Goal: Information Seeking & Learning: Compare options

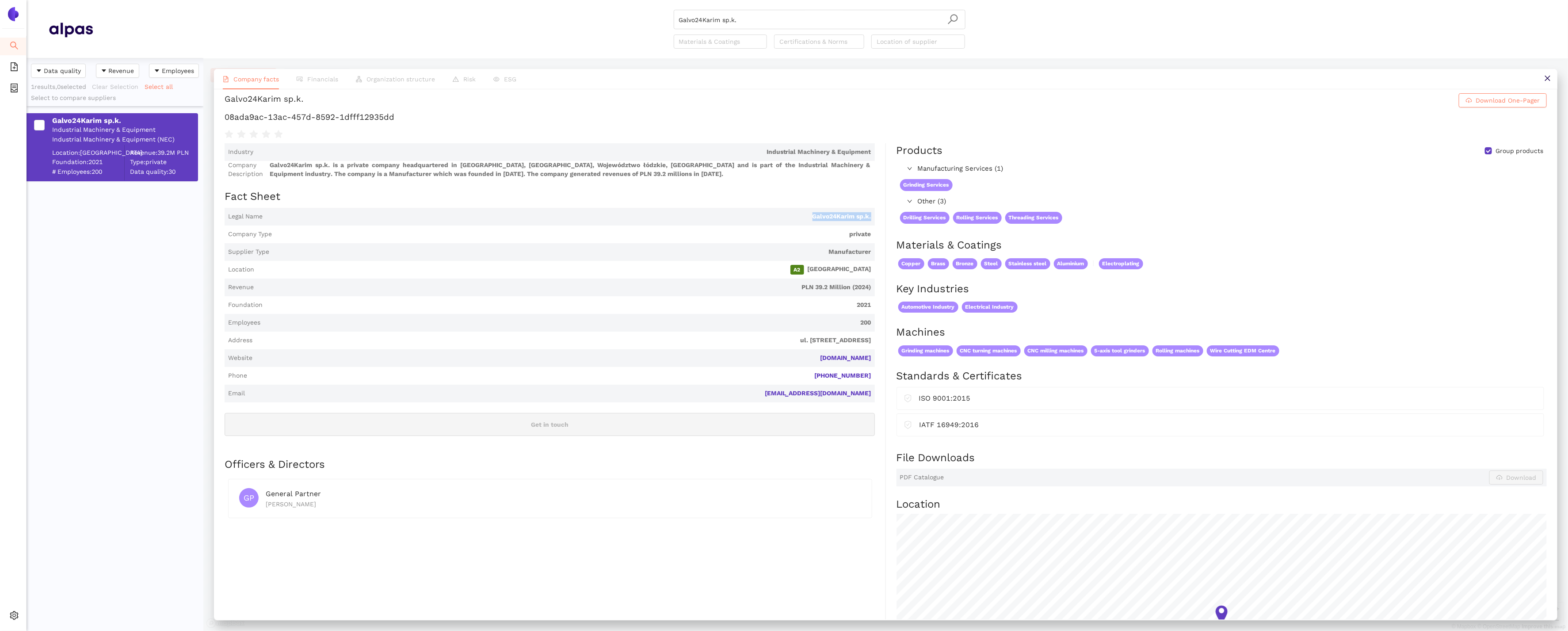
scroll to position [7, 0]
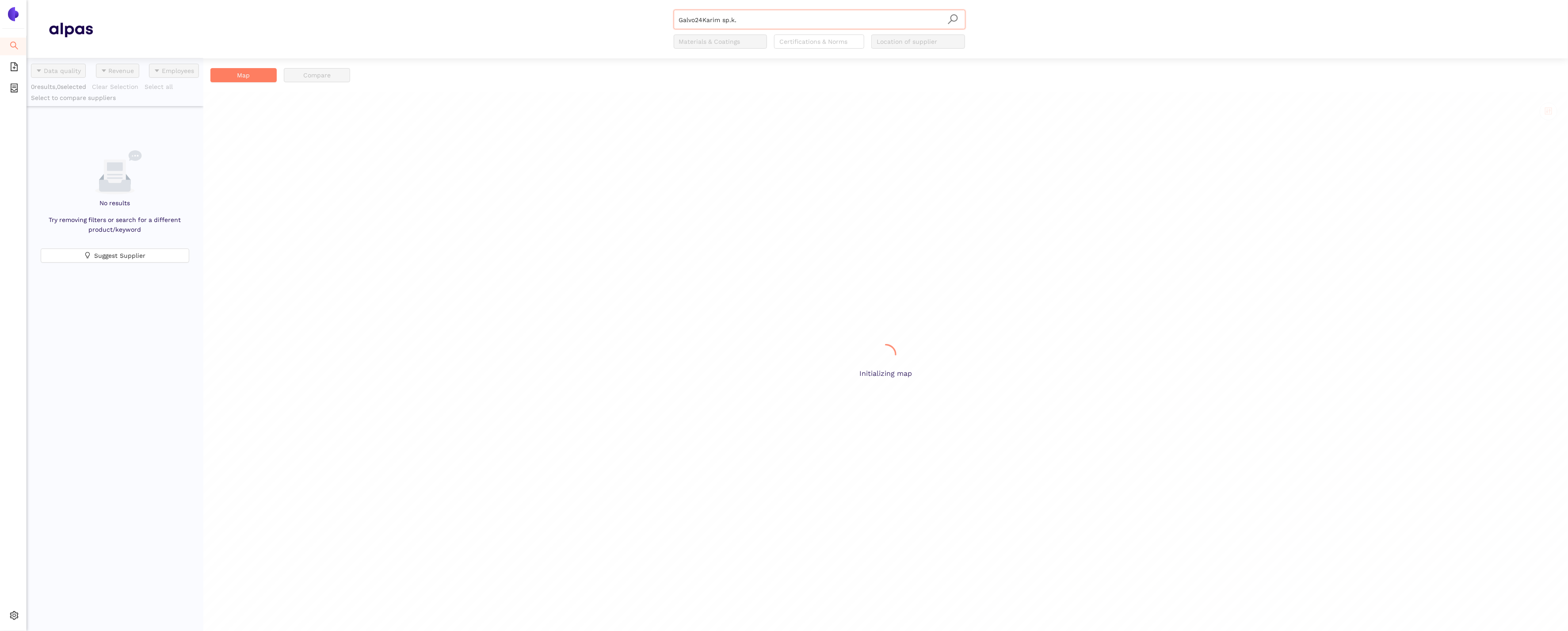
scroll to position [573, 177]
drag, startPoint x: 755, startPoint y: 19, endPoint x: 549, endPoint y: 2, distance: 206.7
click at [571, 12] on div "Galvo24Karim sp.k. Materials & Coatings Certifications & Norms Location of supp…" at bounding box center [819, 29] width 1453 height 39
click at [16, 613] on icon "setting" at bounding box center [14, 616] width 9 height 9
click at [77, 538] on div at bounding box center [115, 368] width 177 height 526
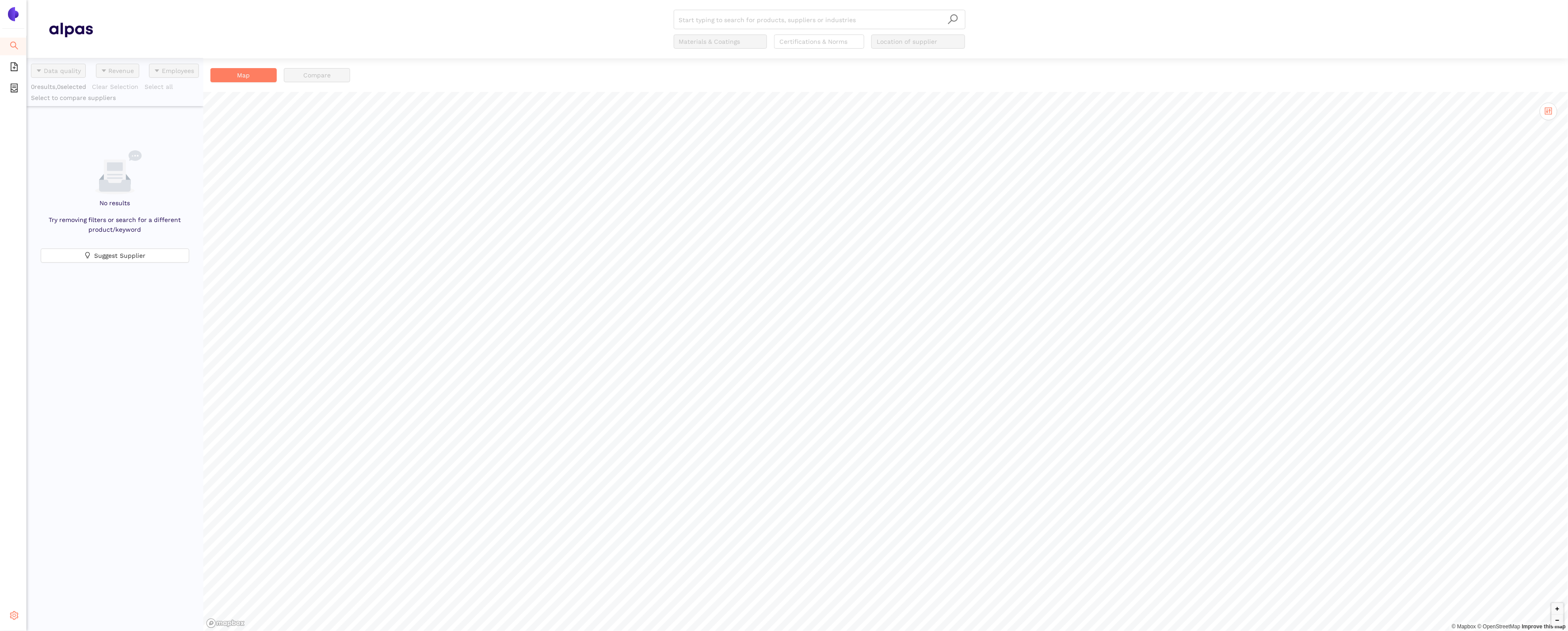
click at [25, 608] on body "Search eSourcing Templates eSourcing Projects Settings Start typing to search f…" at bounding box center [784, 316] width 1568 height 631
click at [61, 556] on li "Internal Area" at bounding box center [63, 552] width 73 height 18
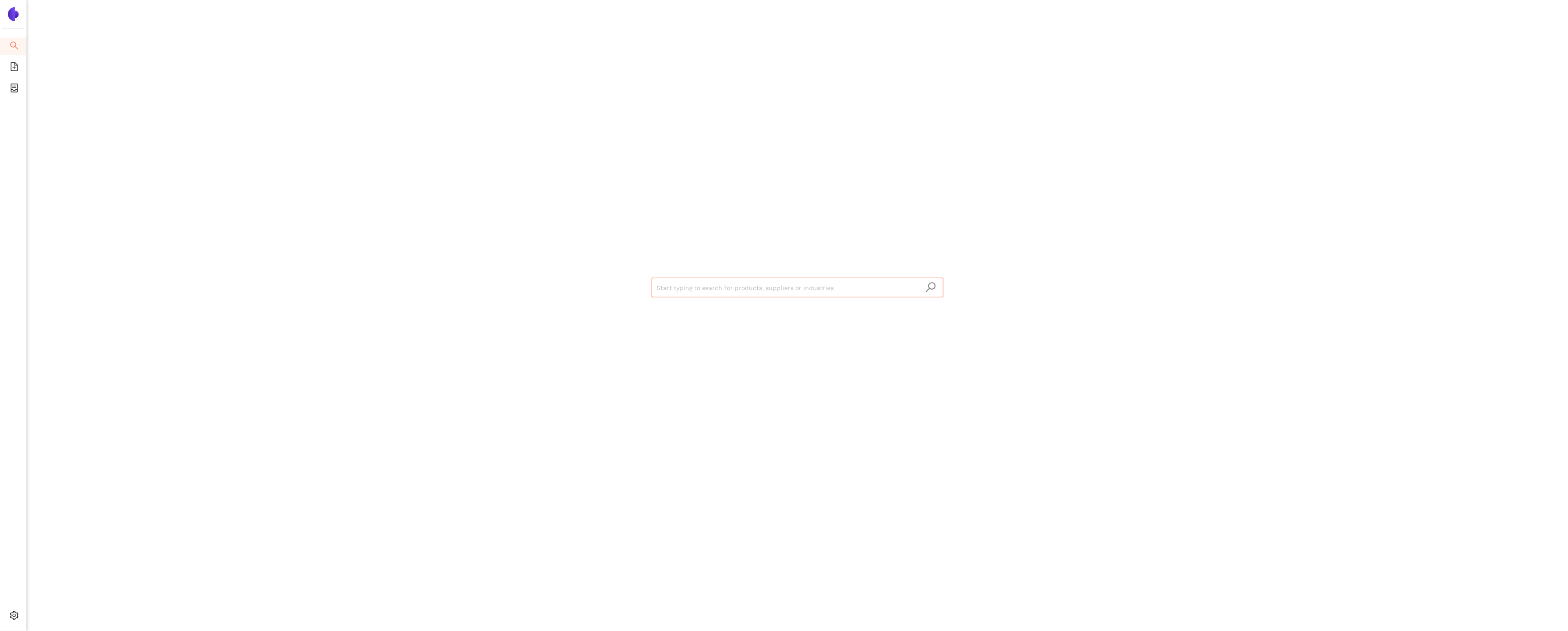
click at [754, 283] on input "search" at bounding box center [797, 288] width 281 height 19
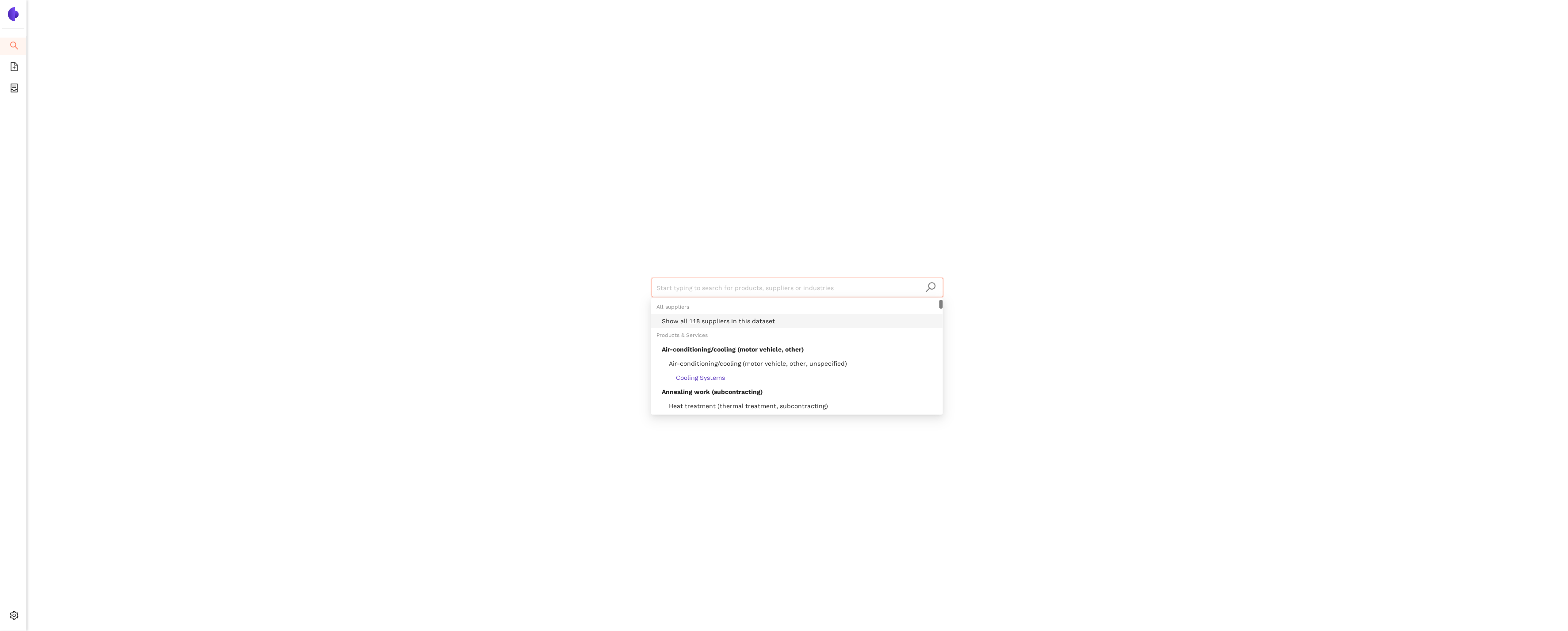
click at [752, 328] on div "Products & Services" at bounding box center [797, 335] width 292 height 14
click at [732, 322] on div "Show all 118 suppliers in this dataset" at bounding box center [799, 321] width 276 height 10
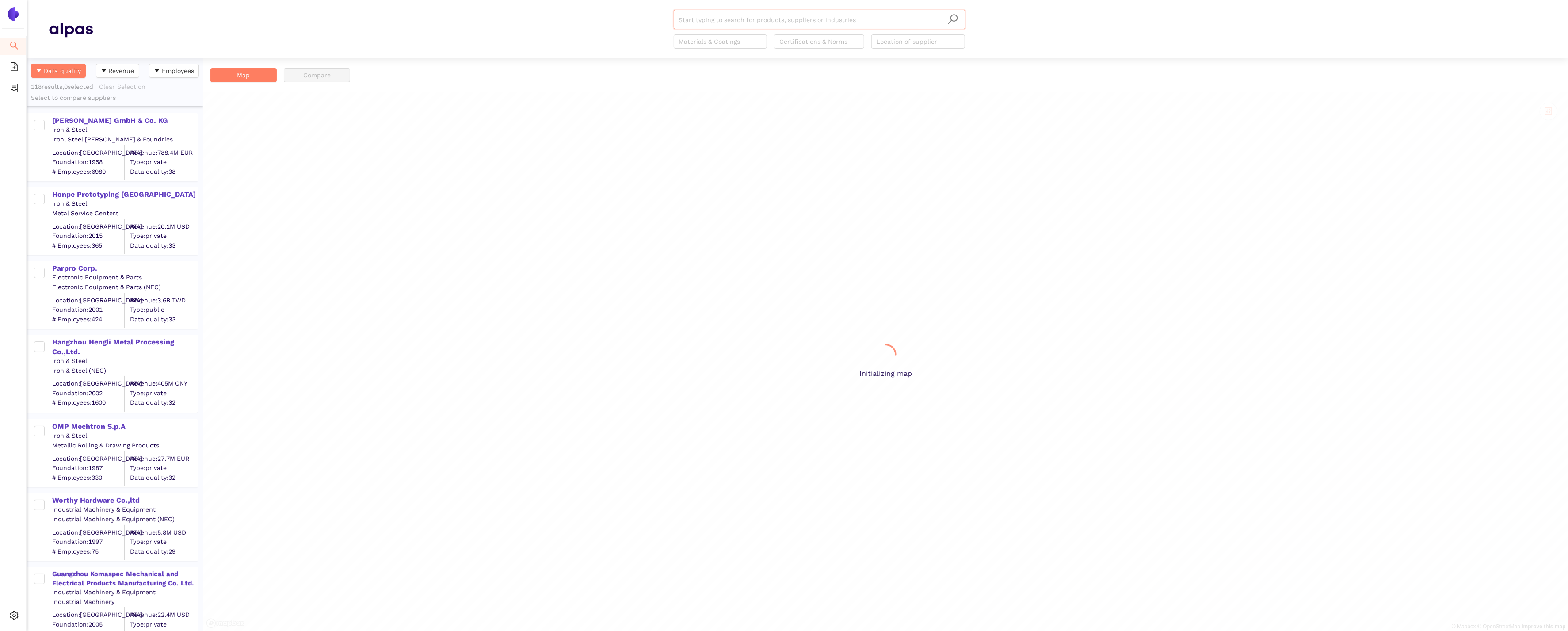
scroll to position [573, 177]
click at [133, 122] on div "[PERSON_NAME] GmbH & Co. KG" at bounding box center [125, 121] width 145 height 10
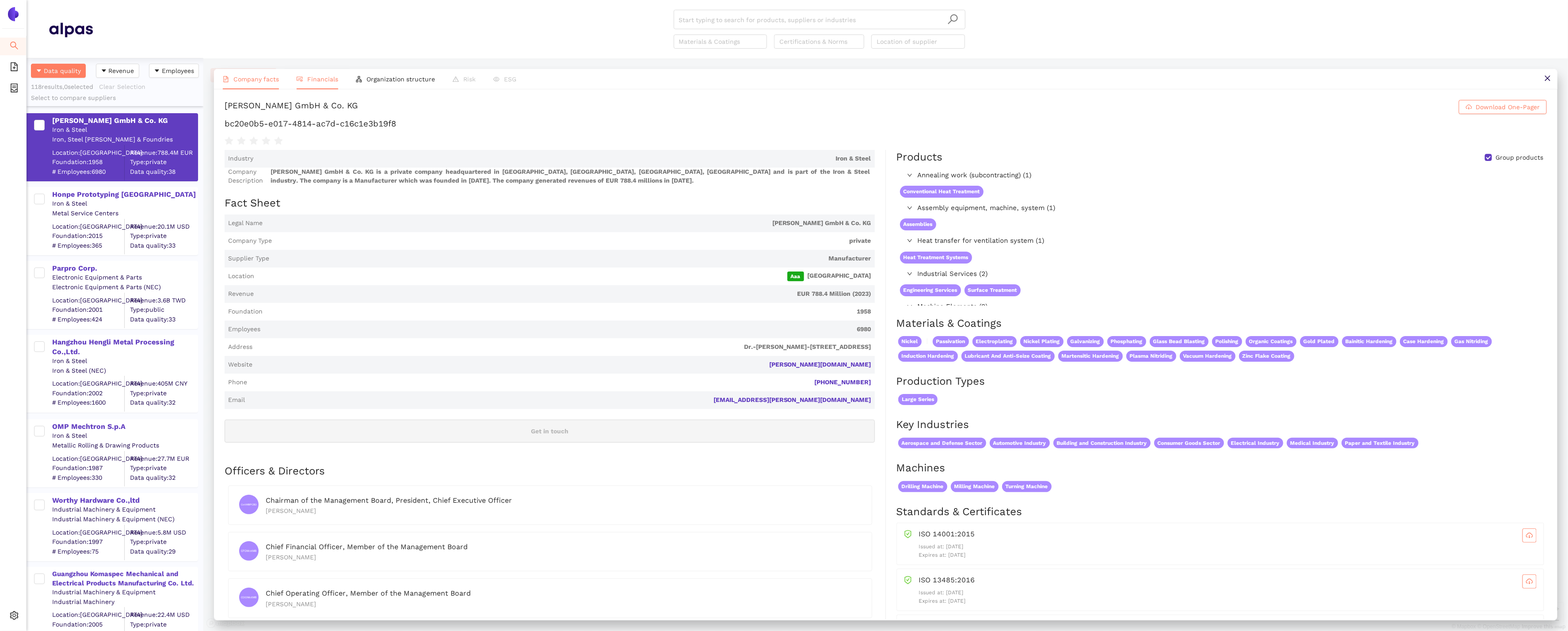
click at [312, 80] on span "Financials" at bounding box center [323, 79] width 31 height 7
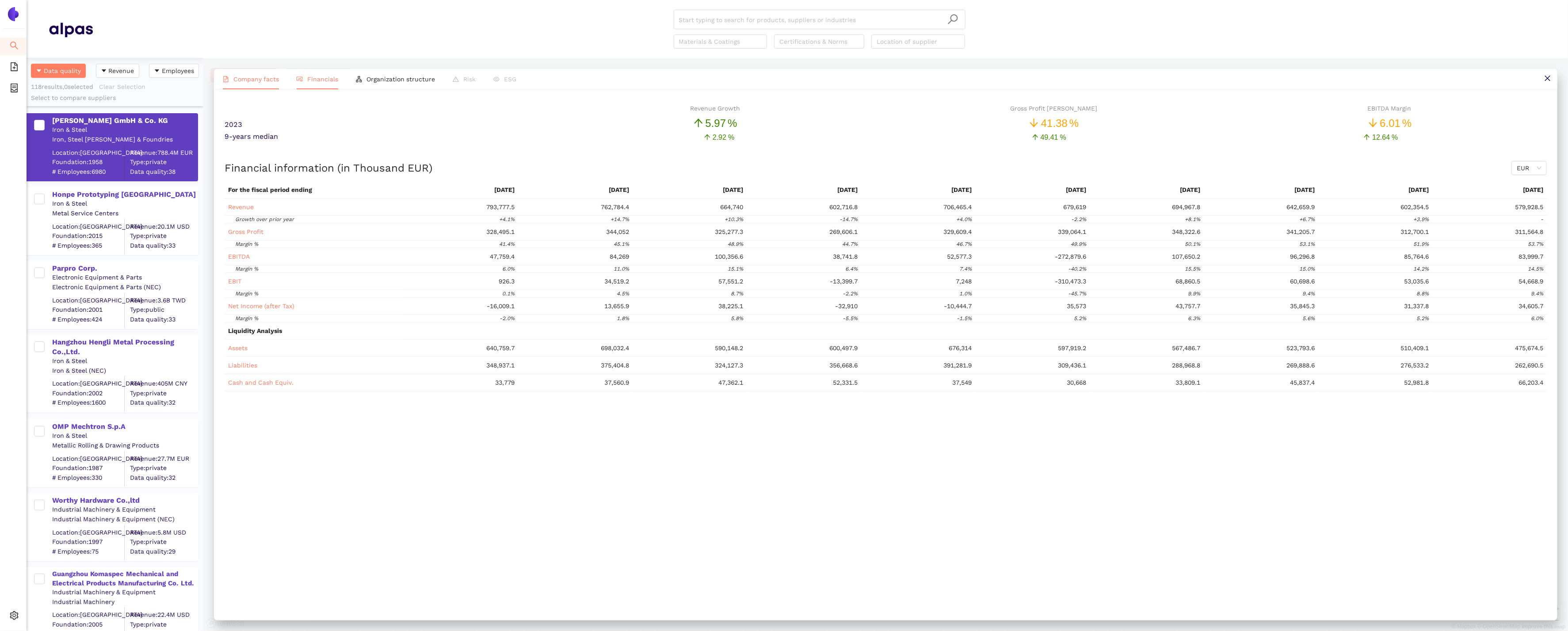
click at [231, 86] on li "Company facts" at bounding box center [251, 79] width 74 height 20
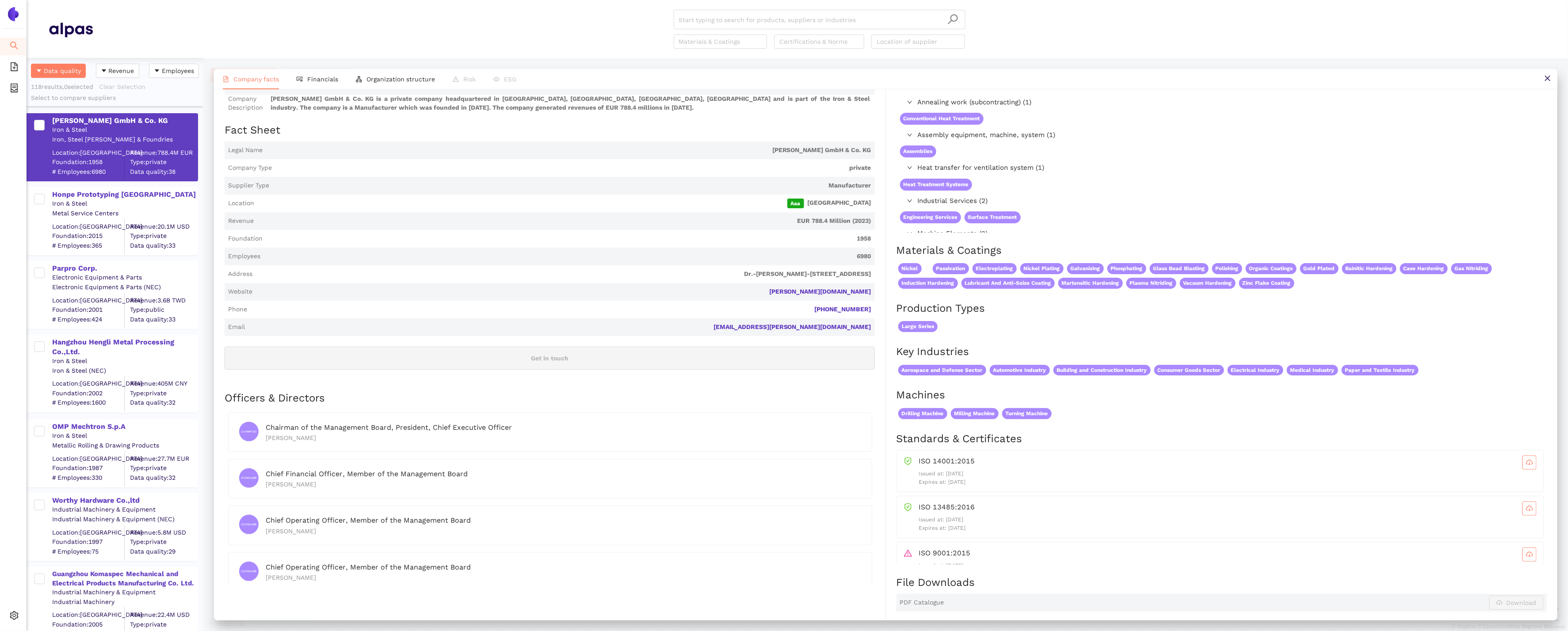
scroll to position [17, 0]
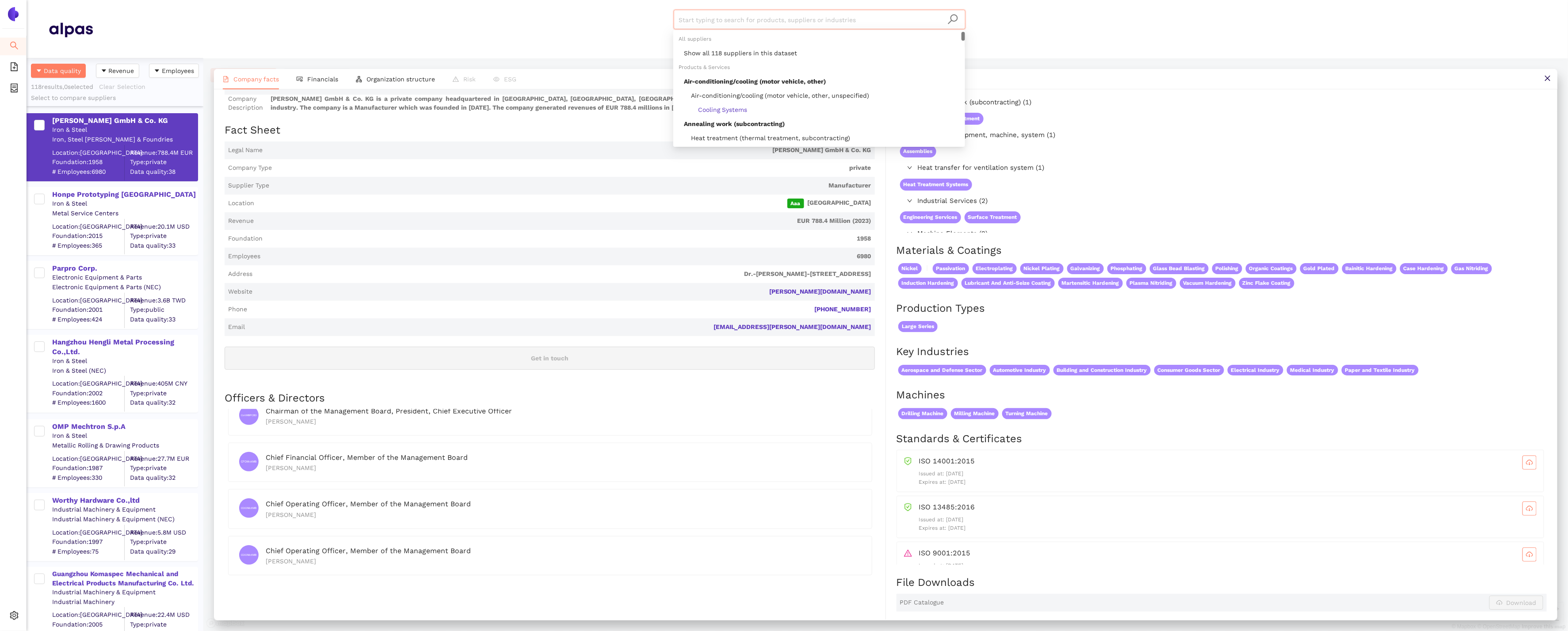
click at [698, 21] on input "search" at bounding box center [820, 20] width 281 height 19
paste input "Guangzhou Komaspec Mechanical and Electrical Products Manufacturing Co. Ltd."
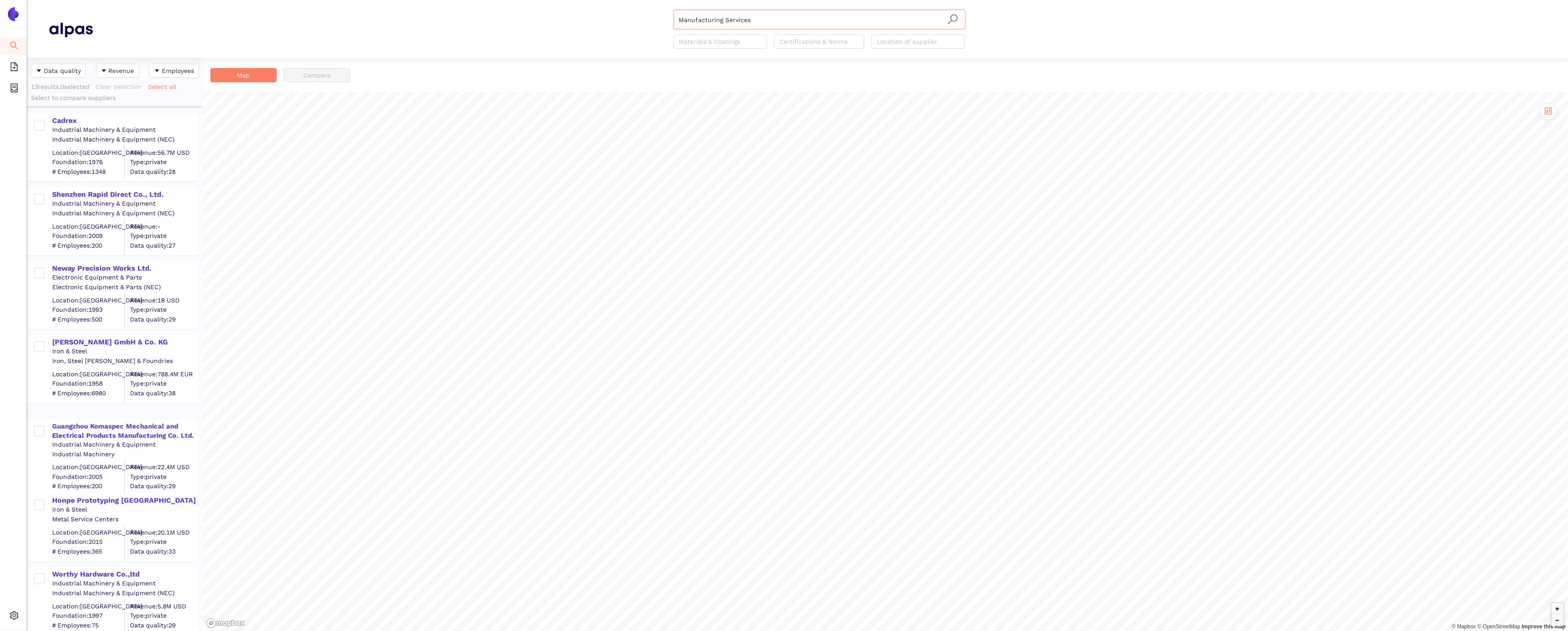
drag, startPoint x: 757, startPoint y: 23, endPoint x: 497, endPoint y: 10, distance: 260.3
click at [497, 10] on div "Manufacturing Services Materials & Coatings Certifications & Norms Location of …" at bounding box center [819, 29] width 1453 height 39
click at [769, 140] on div "Found 4 matching suppliers - click to show" at bounding box center [822, 138] width 276 height 10
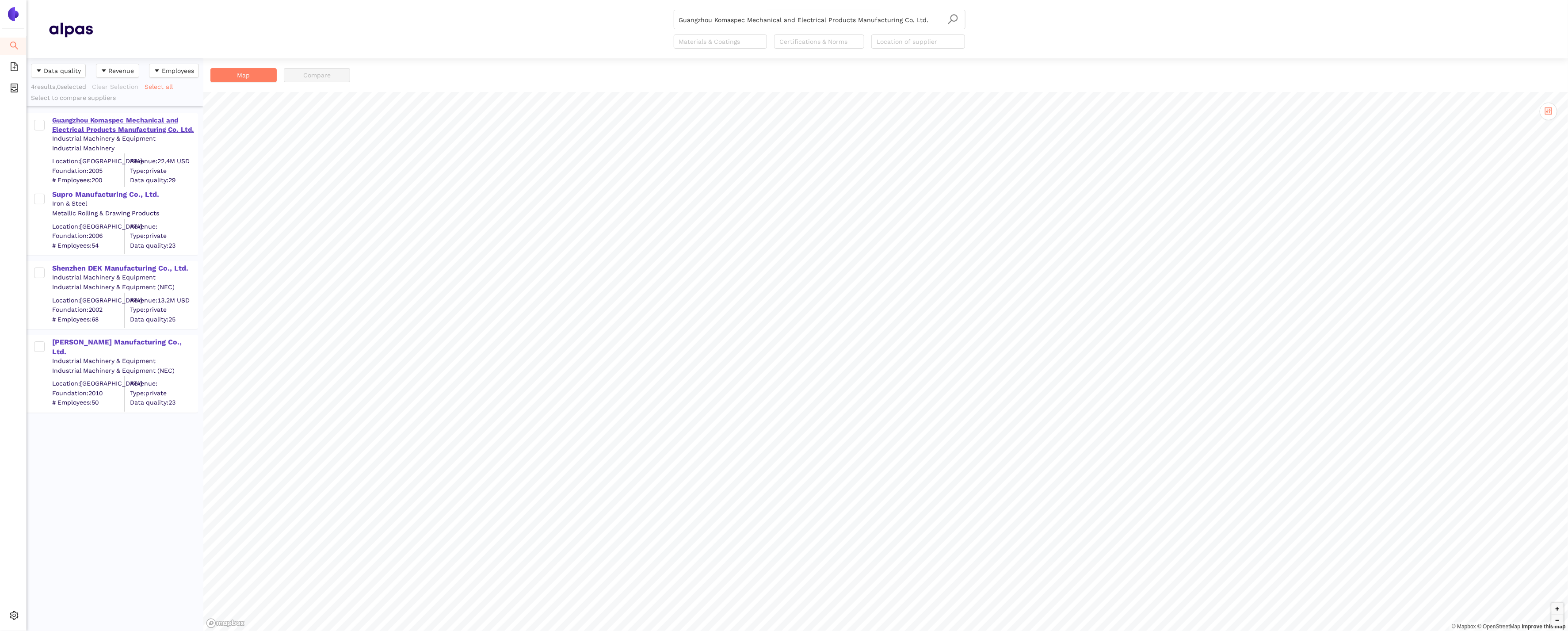
click at [162, 122] on div "Guangzhou Komaspec Mechanical and Electrical Products Manufacturing Co. Ltd." at bounding box center [125, 125] width 145 height 19
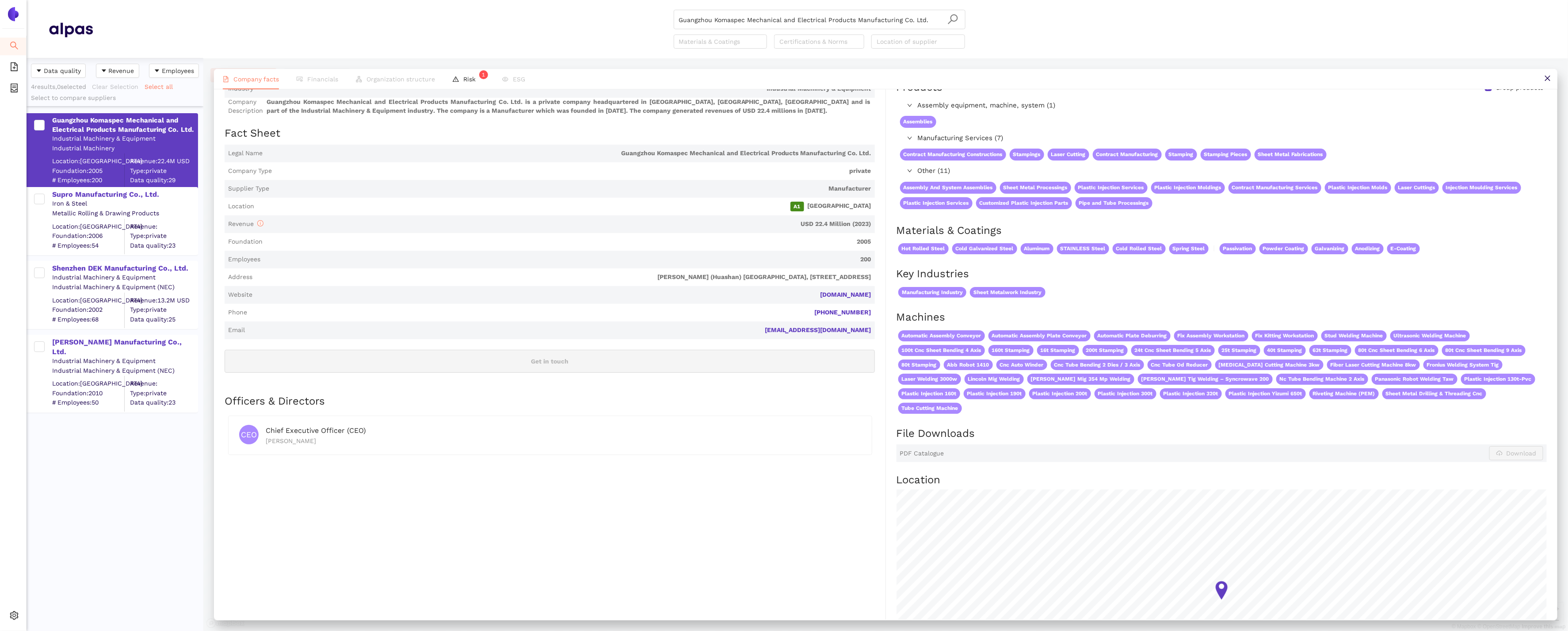
scroll to position [79, 0]
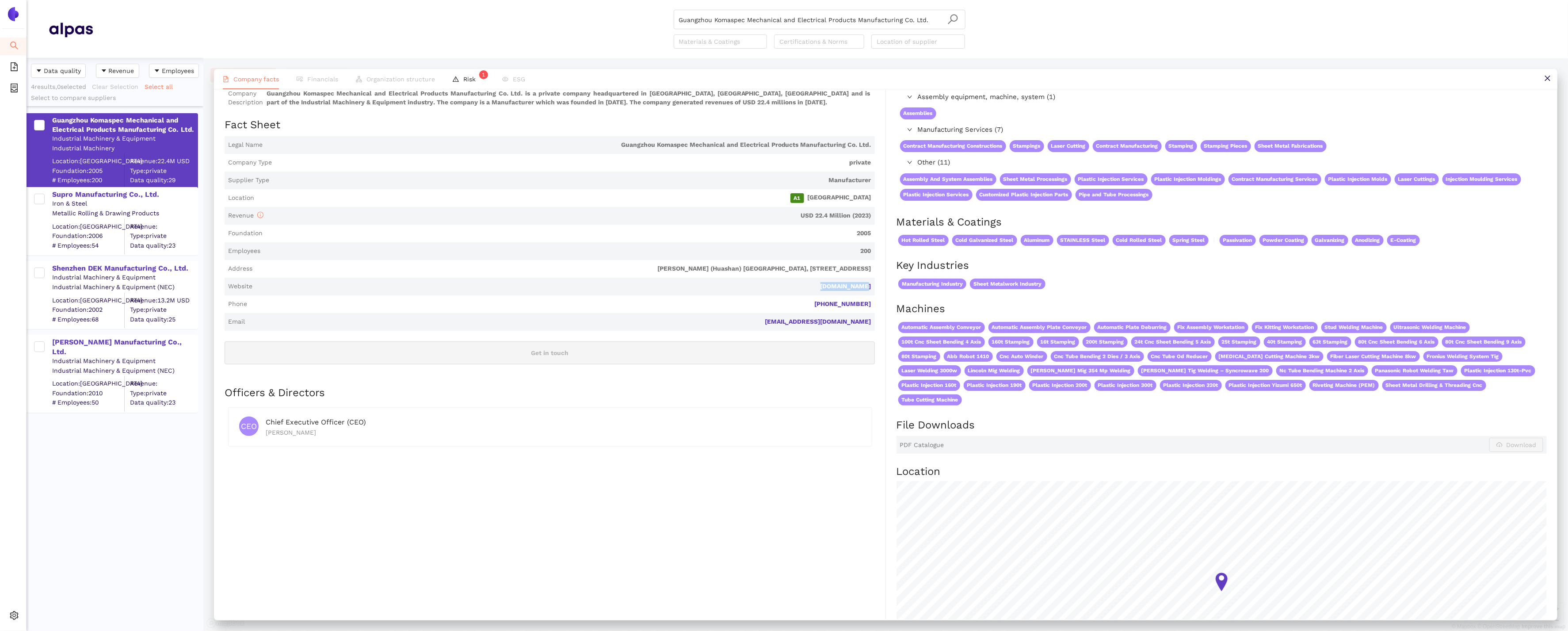
drag, startPoint x: 880, startPoint y: 286, endPoint x: 803, endPoint y: 285, distance: 77.0
click at [803, 285] on div "Industry Industrial Machinery & Equipment Company Description Guangzhou Komaspe…" at bounding box center [555, 392] width 661 height 641
copy link "komaspec.com"
drag, startPoint x: 929, startPoint y: 24, endPoint x: 580, endPoint y: -15, distance: 351.2
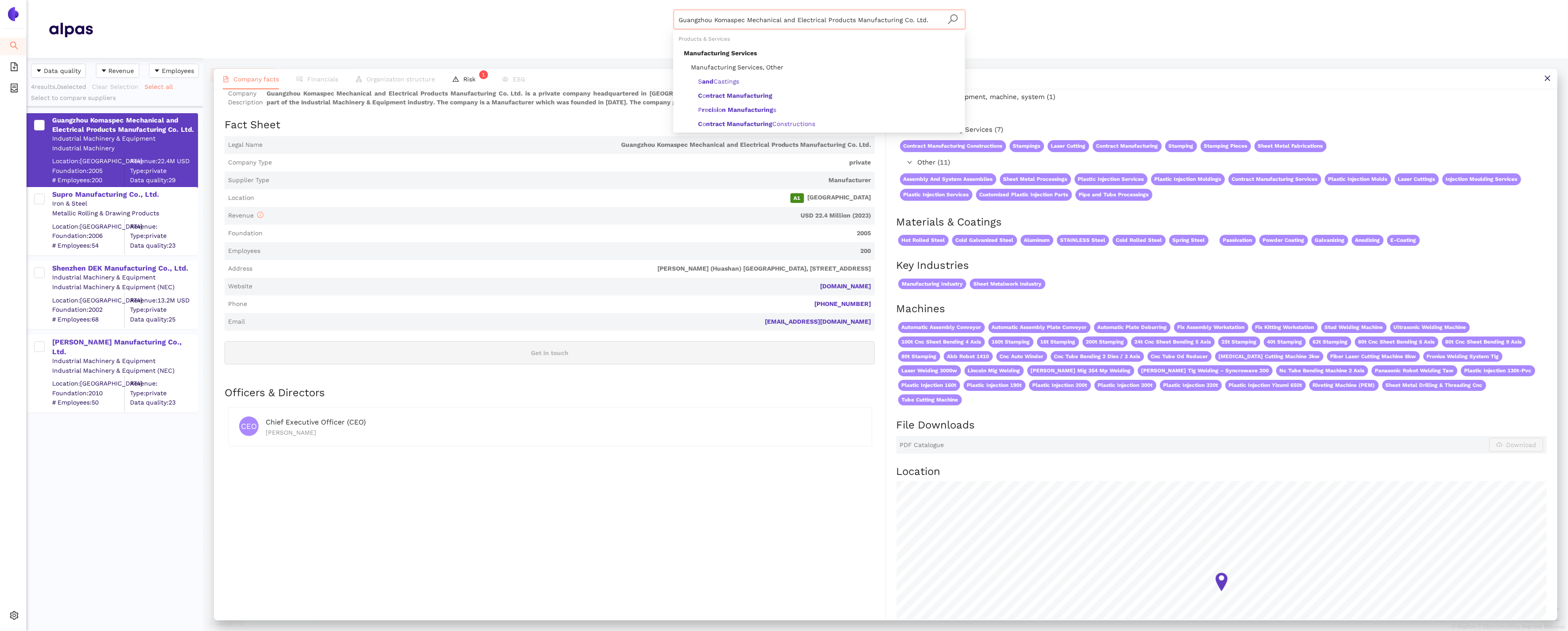
click at [580, 0] on html "Search eSourcing Templates eSourcing Projects Settings Guangzhou Komaspec Mecha…" at bounding box center [784, 316] width 1568 height 631
paste input "Aztek Technologies SA de CV"
click at [780, 139] on div "Found 1 matching suppliers - click to show" at bounding box center [822, 138] width 276 height 10
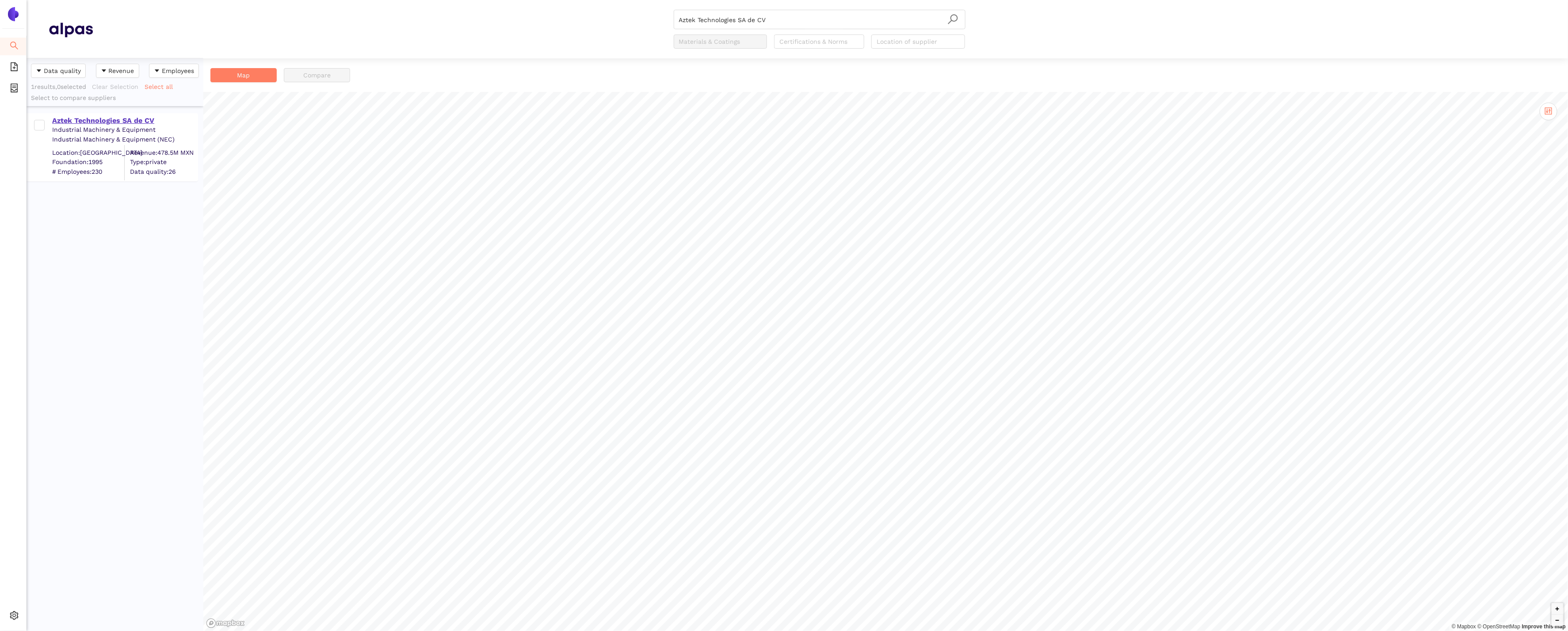
click at [143, 121] on div "Aztek Technologies SA de CV" at bounding box center [125, 121] width 145 height 10
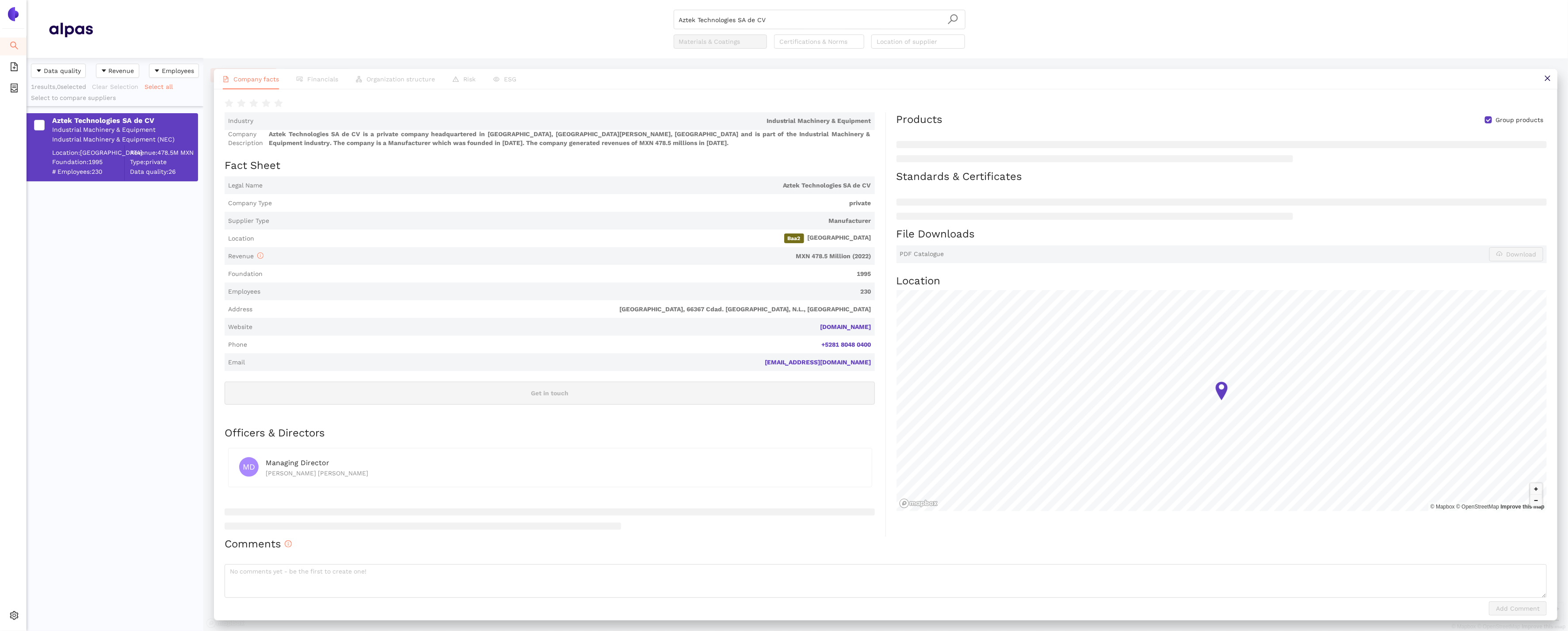
scroll to position [63, 0]
drag, startPoint x: 873, startPoint y: 327, endPoint x: 788, endPoint y: 326, distance: 85.0
click at [789, 326] on span "Website aztektec.com" at bounding box center [550, 328] width 650 height 18
drag, startPoint x: 796, startPoint y: 24, endPoint x: 614, endPoint y: 19, distance: 182.1
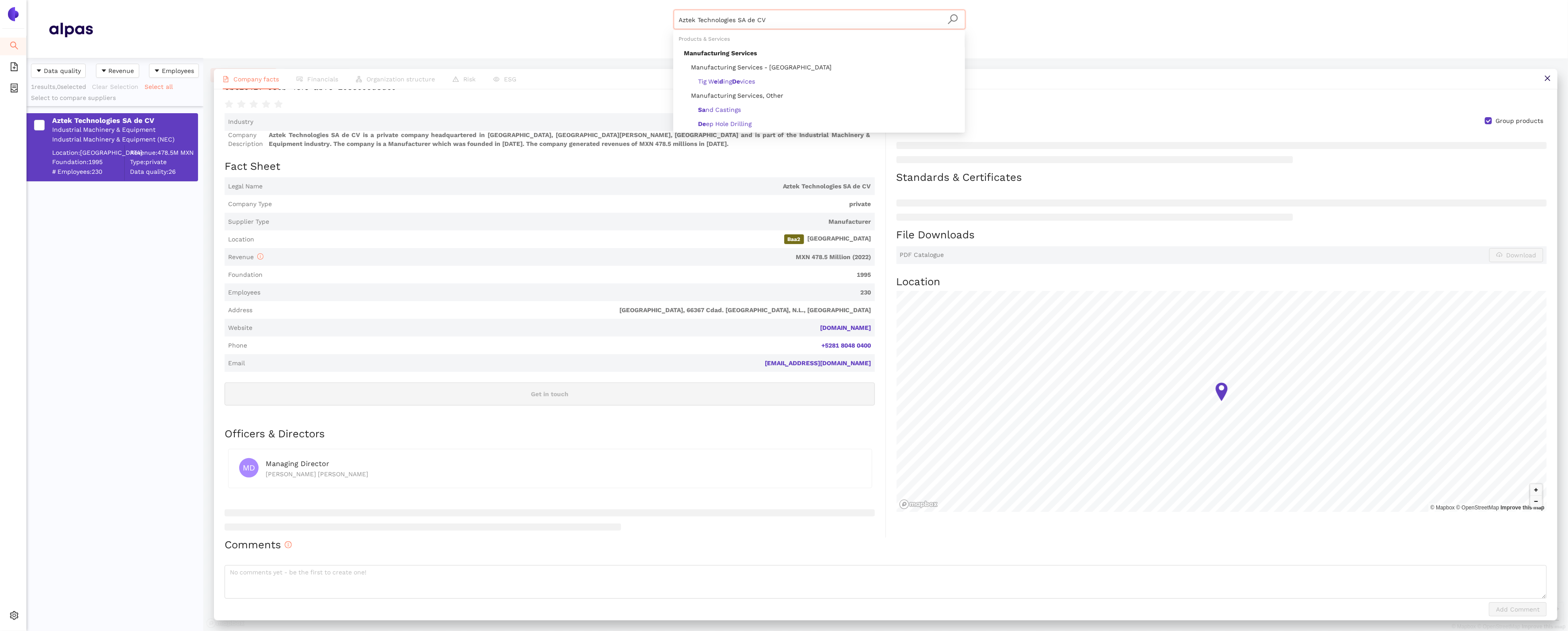
click at [626, 21] on div "Aztek Technologies SA de CV Materials & Coatings Certifications & Norms Locatio…" at bounding box center [819, 29] width 1453 height 39
paste input "Chongqing Jin Te Rui Machine Co., Ltd."
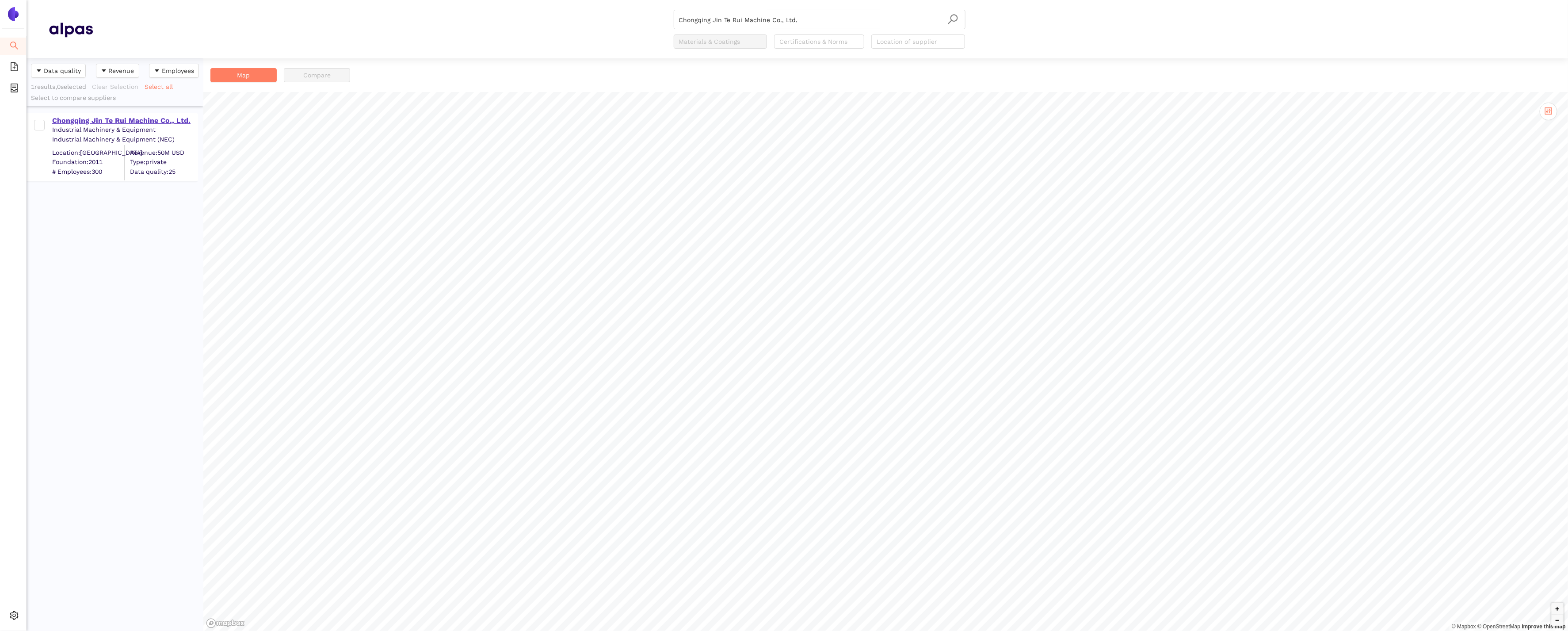
click at [179, 113] on div "Chongqing Jin Te Rui Machine Co., Ltd. Industrial Machinery & Equipment Industr…" at bounding box center [113, 147] width 172 height 68
click at [92, 119] on div "Chongqing Jin Te Rui Machine Co., Ltd." at bounding box center [125, 121] width 145 height 10
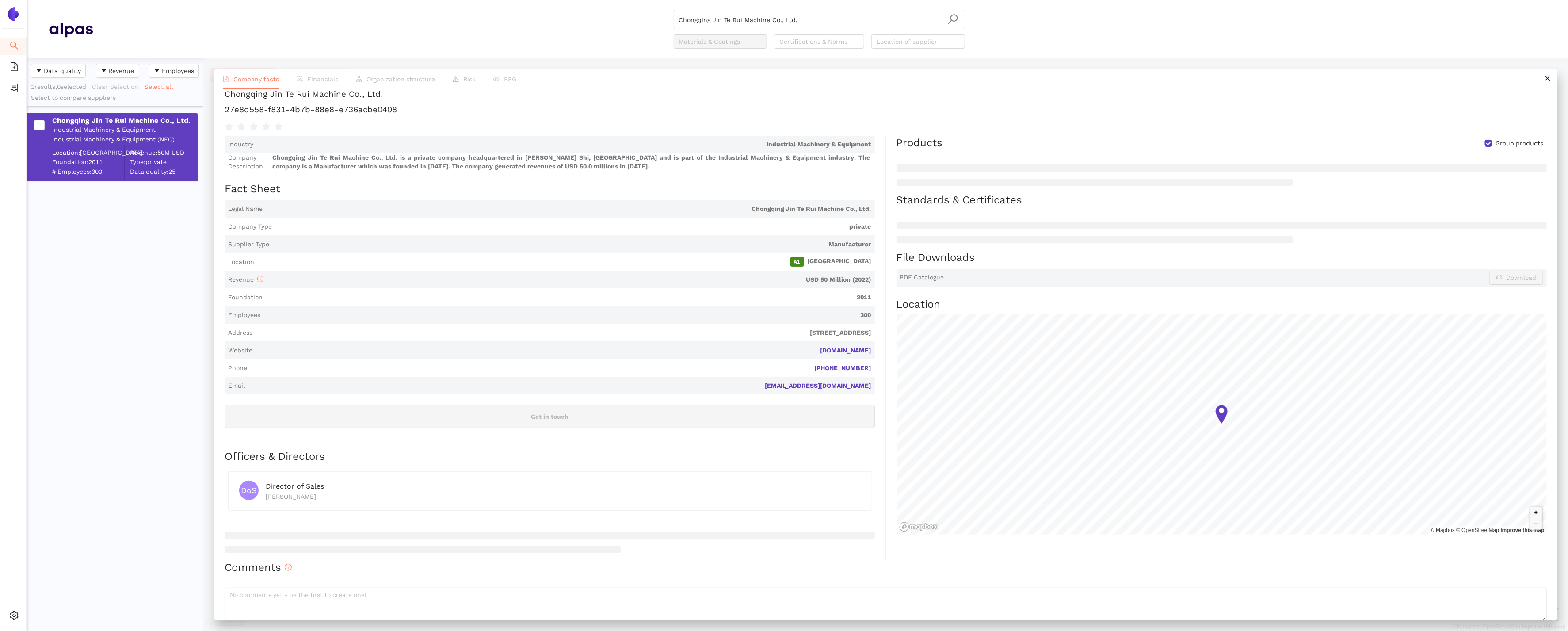
scroll to position [52, 0]
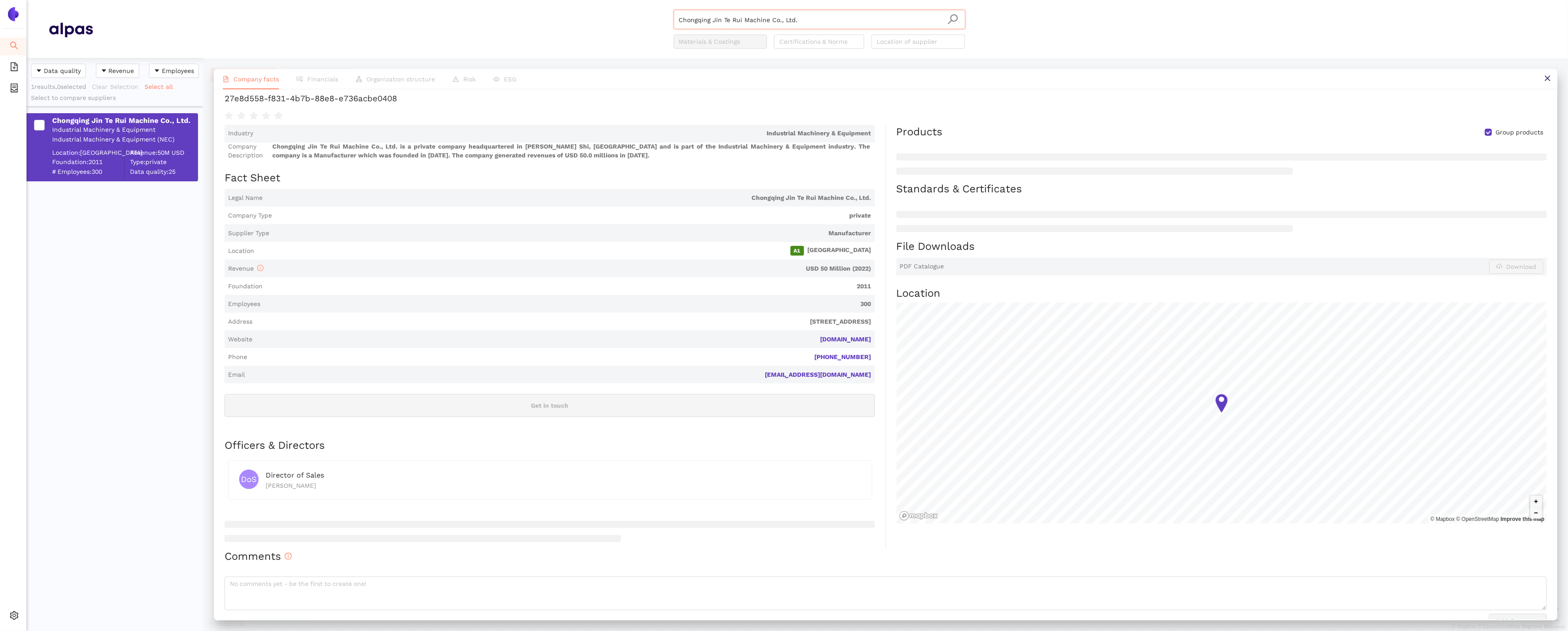
drag, startPoint x: 837, startPoint y: 21, endPoint x: 671, endPoint y: 4, distance: 166.9
click at [671, 4] on header "Chongqing Jin Te Rui Machine Co., Ltd. Materials & Coatings Certifications & No…" at bounding box center [797, 29] width 1541 height 58
paste input "Donggguan Xinhongyuan Metal"
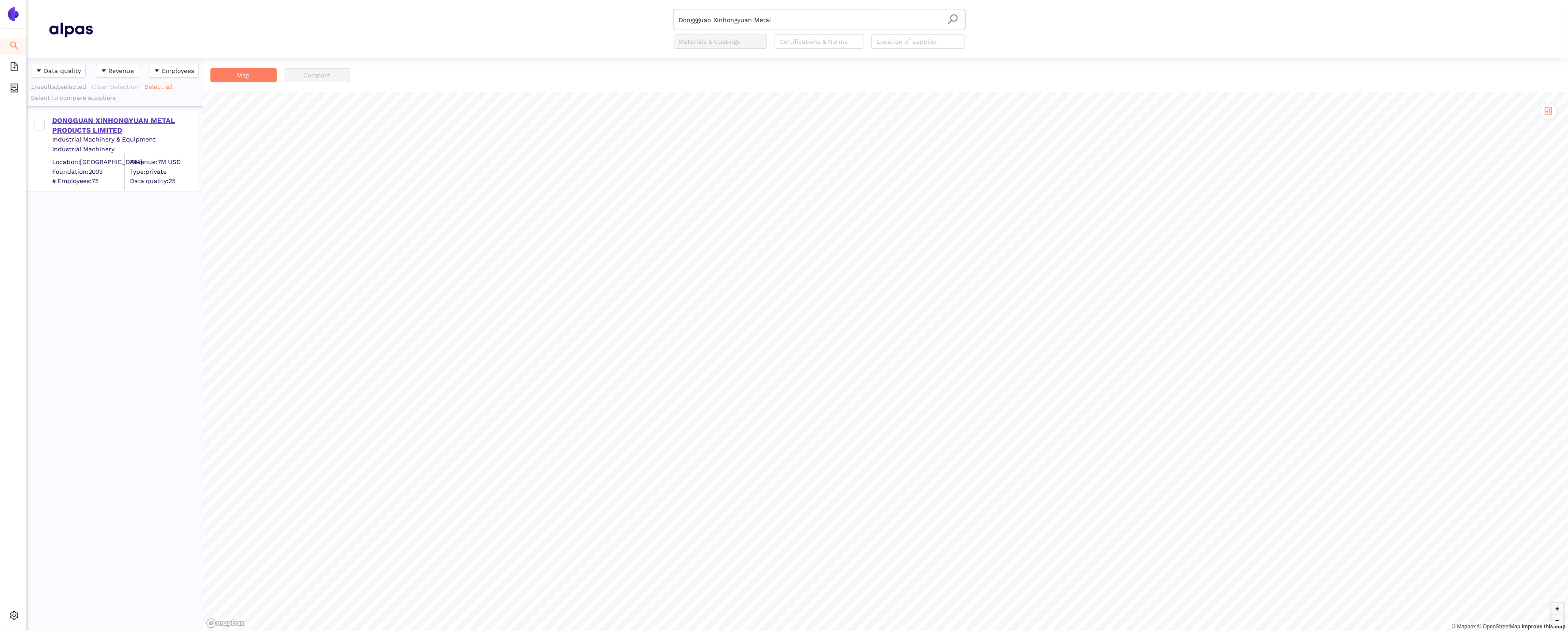
click at [111, 130] on div "DONGGUAN XINHONGYUAN METAL PRODUCTS LIMITED" at bounding box center [125, 125] width 145 height 20
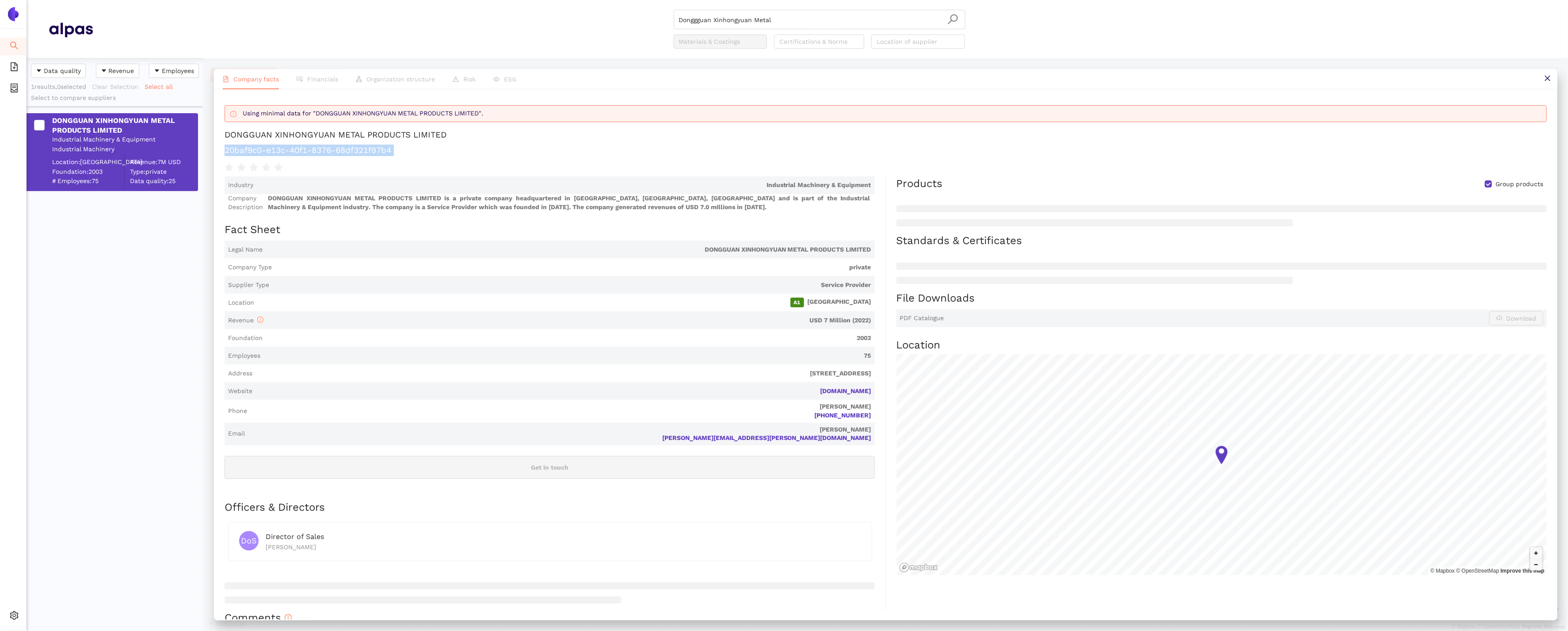
drag, startPoint x: 441, startPoint y: 160, endPoint x: 214, endPoint y: 149, distance: 227.3
click at [214, 149] on div "Using minimal data for "DONGGUAN XINHONGYUAN METAL PRODUCTS LIMITED". DONGGUAN …" at bounding box center [886, 354] width 1343 height 531
copy div "20baf9c0-e13c-40f1-8376-68df321f97b4"
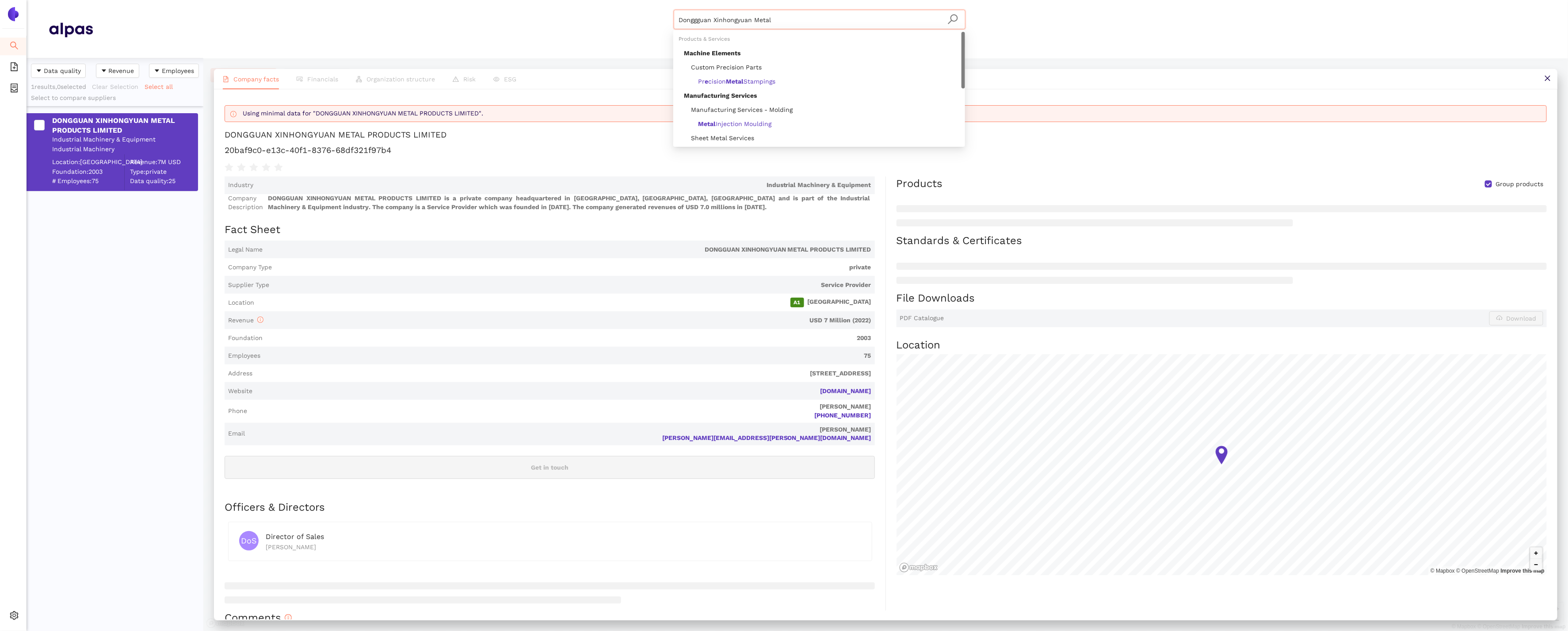
drag, startPoint x: 775, startPoint y: 18, endPoint x: 562, endPoint y: 18, distance: 213.0
click at [562, 18] on div "Donggguan Xinhongyuan Metal Materials & Coatings Certifications & Norms Locatio…" at bounding box center [819, 29] width 1453 height 39
paste input "[PERSON_NAME] Industries Ltd."
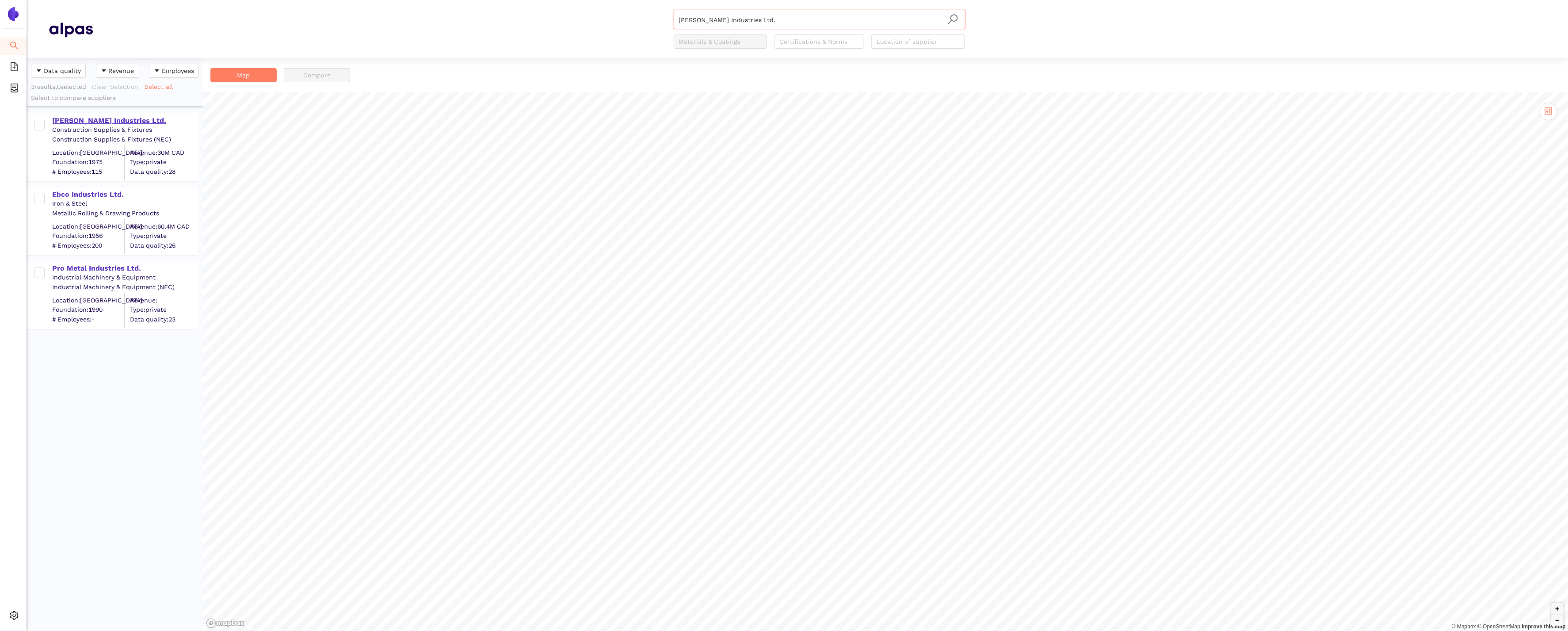
click at [91, 117] on div "[PERSON_NAME] Industries Ltd." at bounding box center [125, 121] width 145 height 10
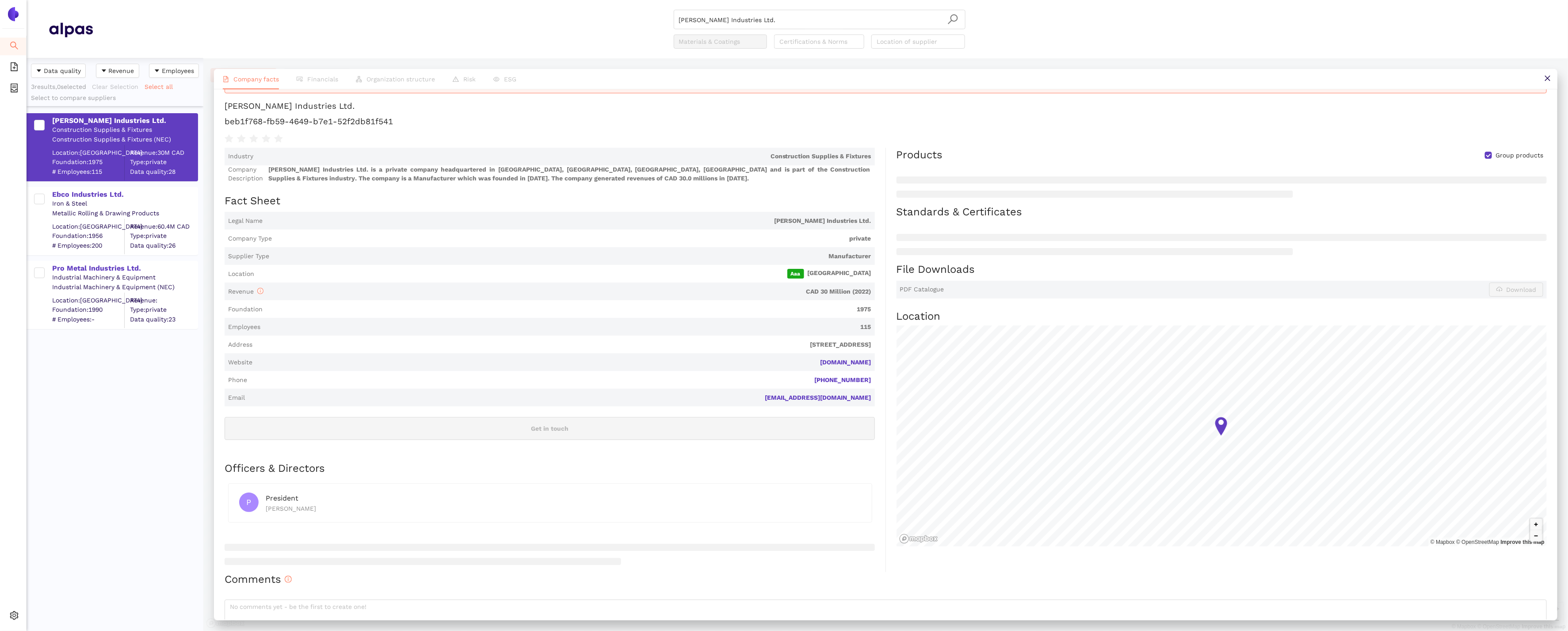
scroll to position [28, 0]
drag, startPoint x: 822, startPoint y: 22, endPoint x: 541, endPoint y: -1, distance: 281.9
click at [541, 0] on header "Hansen Industries Ltd. Materials & Coatings Certifications & Norms Location of …" at bounding box center [797, 29] width 1541 height 58
paste input "G Precision Component Co.,Ltd"
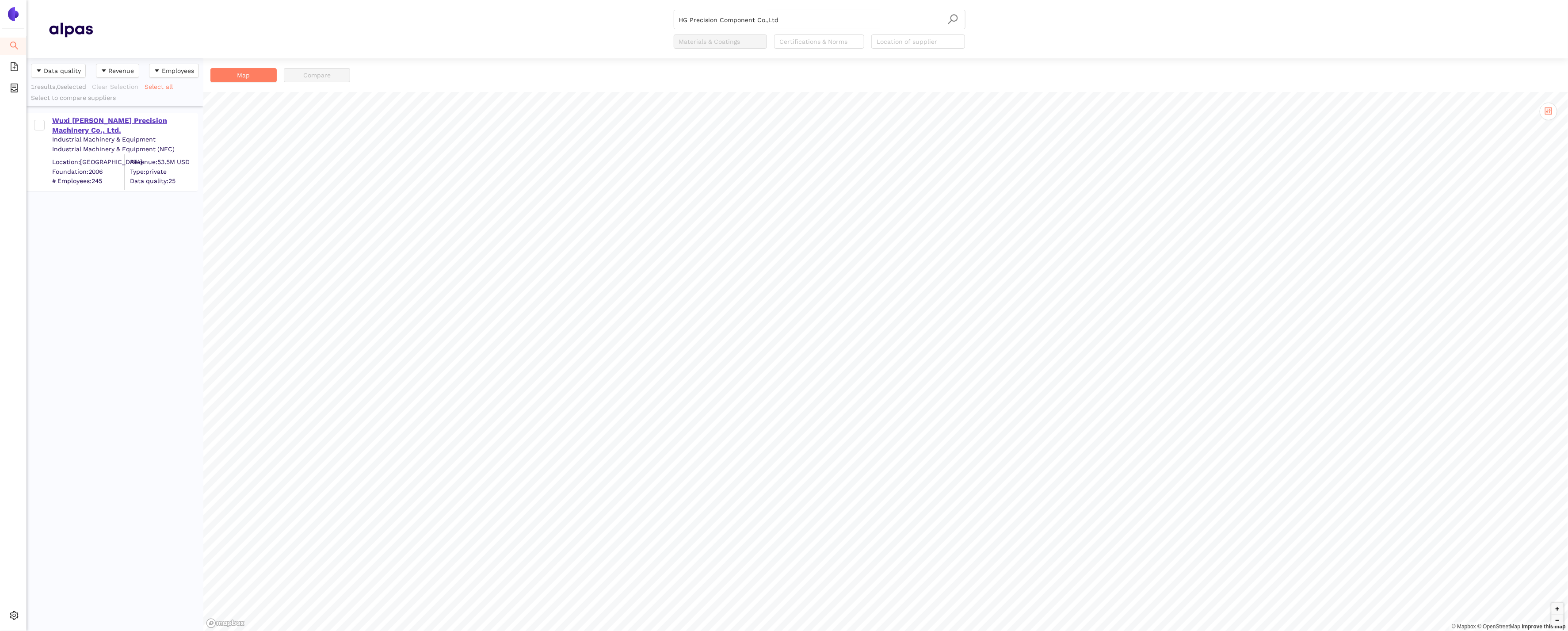
click at [88, 116] on div "Wuxi [PERSON_NAME] Precision Machinery Co., Ltd." at bounding box center [125, 125] width 145 height 20
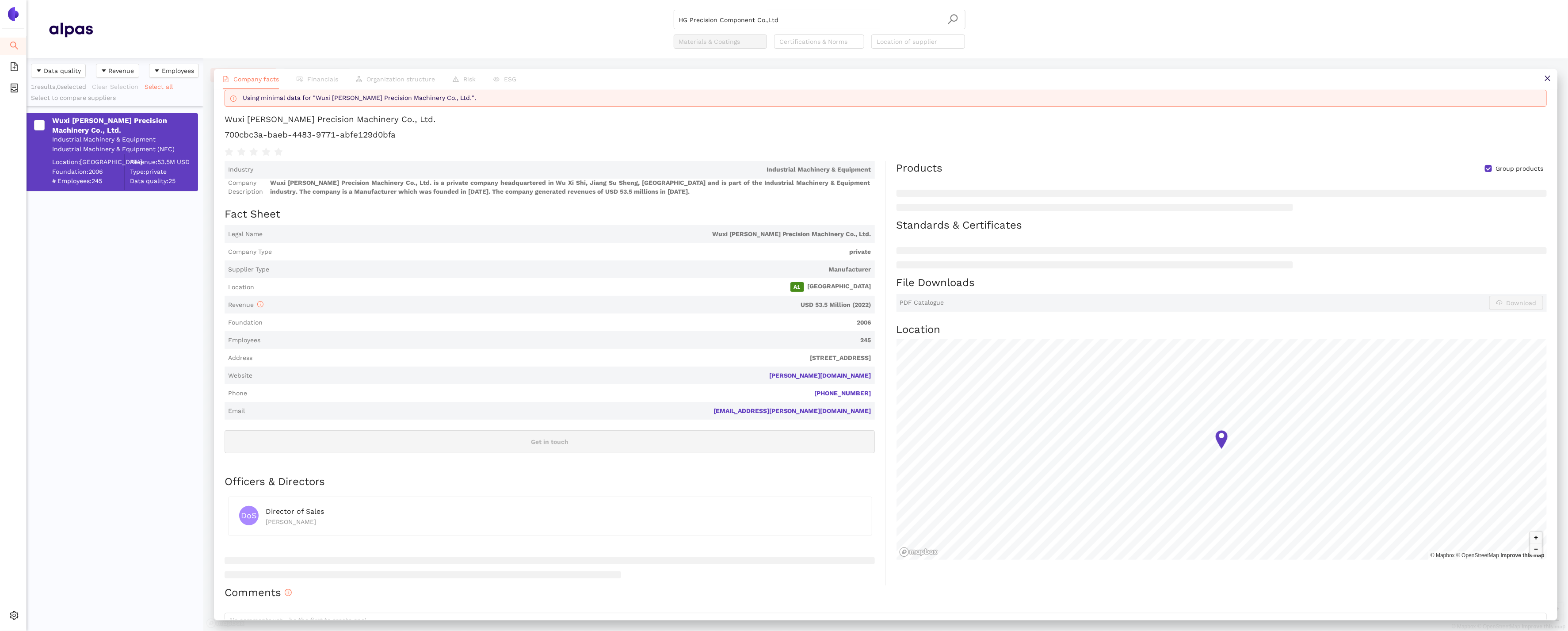
scroll to position [21, 0]
click at [800, 17] on input "HG Precision Component Co.,Ltd" at bounding box center [820, 20] width 281 height 19
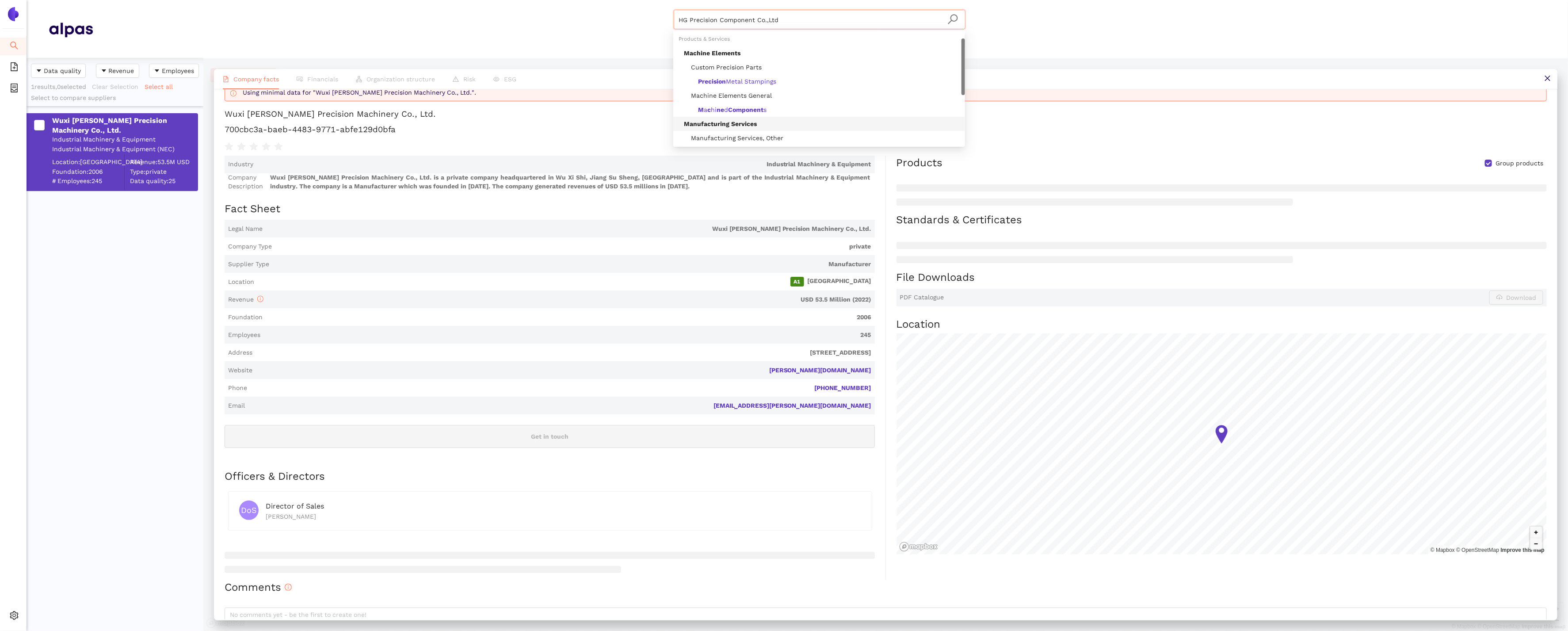
scroll to position [71, 0]
click at [771, 138] on div "Found 1 matching suppliers - click to show" at bounding box center [822, 138] width 276 height 10
click at [804, 10] on div "HG Precision Component Co.,Ltd HG Precision Component Co.,Ltd" at bounding box center [819, 18] width 292 height 18
drag, startPoint x: 803, startPoint y: 22, endPoint x: 764, endPoint y: 19, distance: 39.1
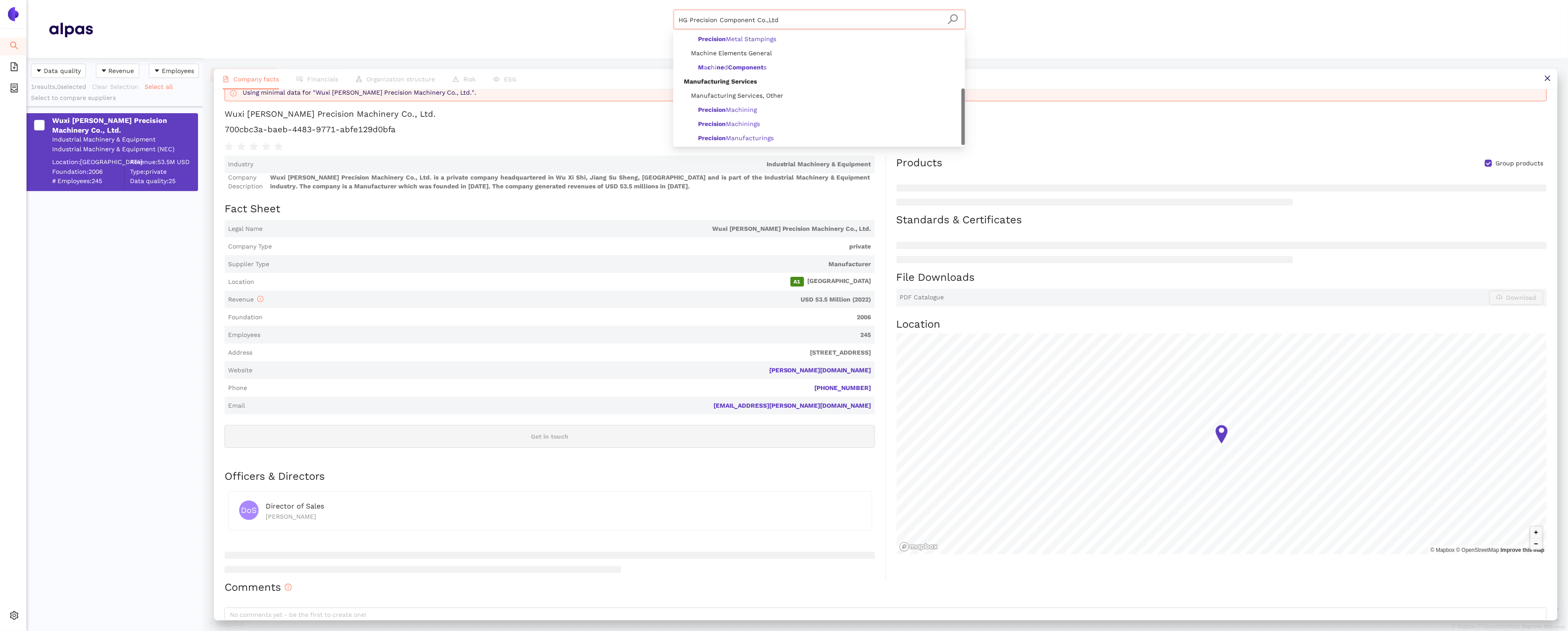
click at [764, 19] on input "HG Precision Component Co.,Ltd" at bounding box center [820, 20] width 281 height 19
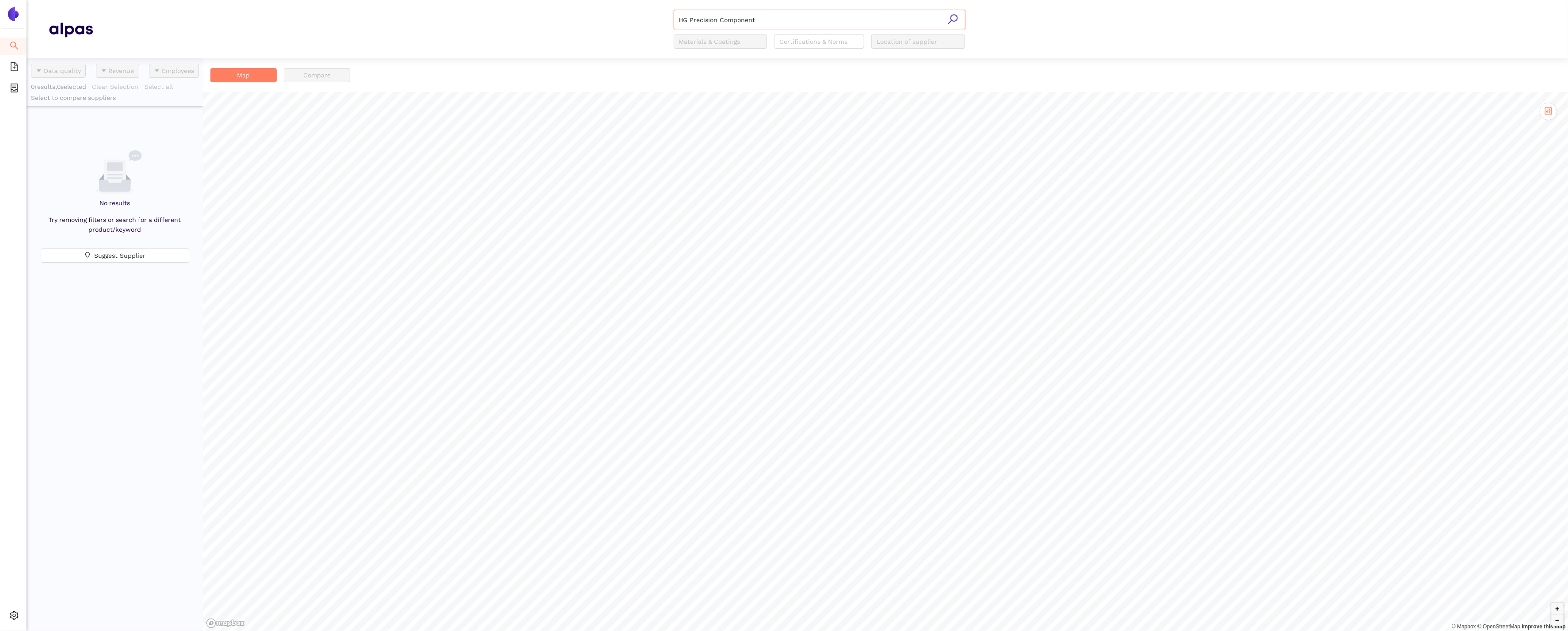
click at [773, 27] on input "HG Precision Component" at bounding box center [820, 20] width 281 height 19
drag, startPoint x: 802, startPoint y: 19, endPoint x: 587, endPoint y: 2, distance: 215.7
click at [587, 2] on header "HG Precision Component Materials & Coatings Certifications & Norms Location of …" at bounding box center [797, 29] width 1541 height 58
paste input "KERN LIEBERS MEXICO, S.A. de C.V."
click at [162, 119] on div "KERN LIEBERS MEXICO, S.A. de C.V." at bounding box center [125, 121] width 145 height 10
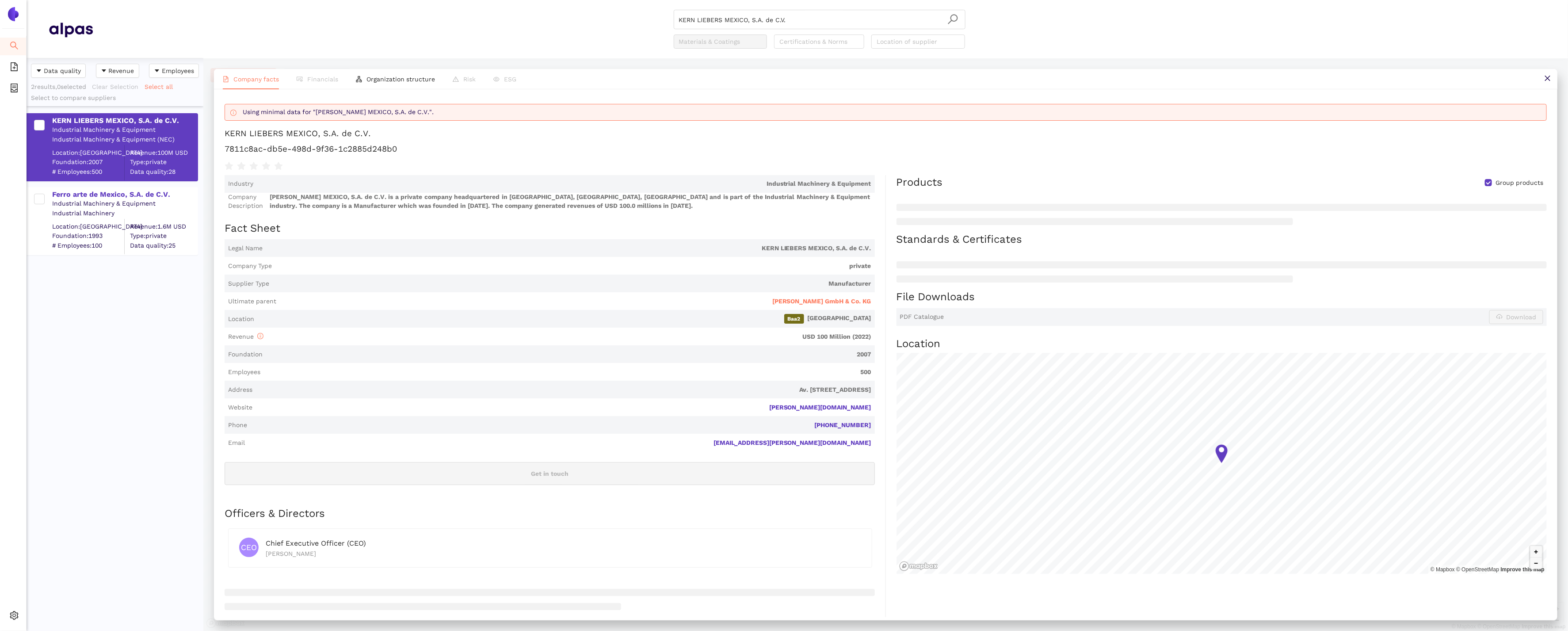
scroll to position [1, 0]
drag, startPoint x: 815, startPoint y: 19, endPoint x: 514, endPoint y: 1, distance: 301.5
click at [514, 1] on header "KERN LIEBERS MEXICO, S.A. de C.V. Materials & Coatings Certifications & Norms L…" at bounding box center [797, 29] width 1541 height 58
paste input "Huiye Hardware & Electrical Equipment Company Ltd"
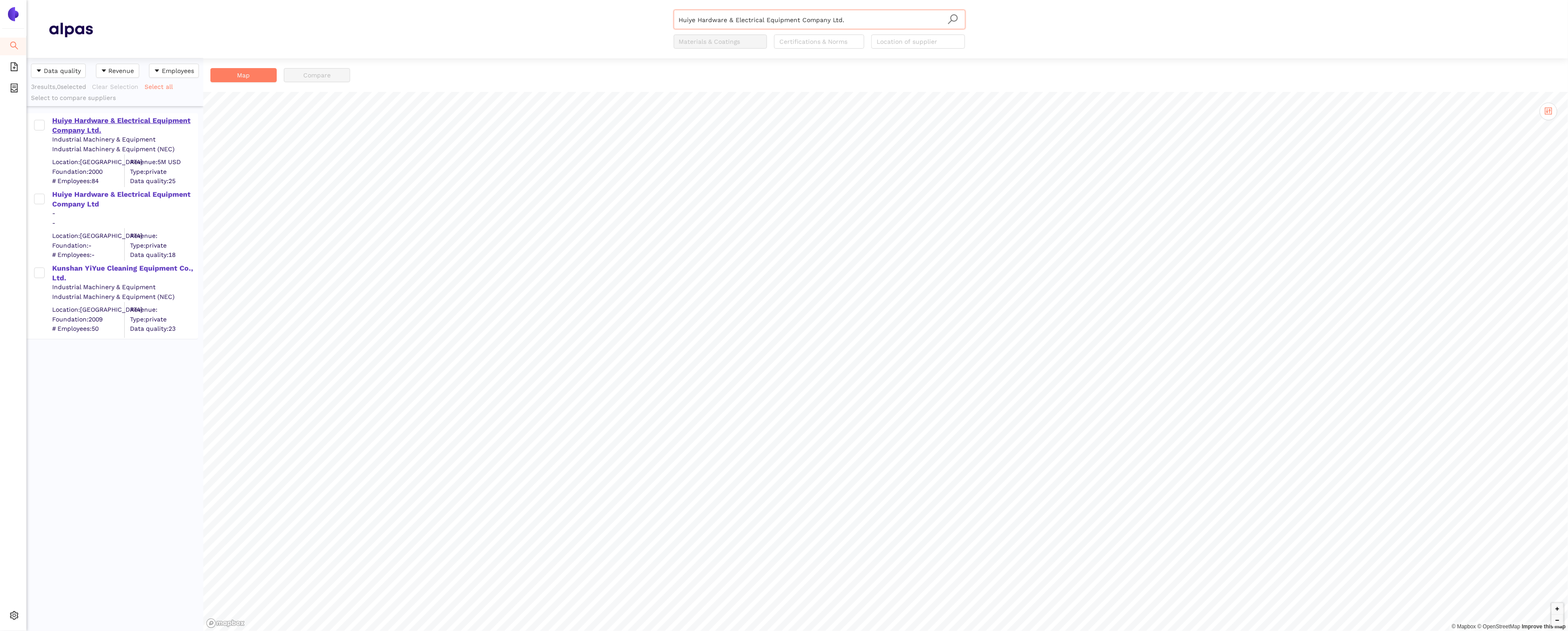
type input "Huiye Hardware & Electrical Equipment Company Ltd."
click at [80, 122] on div "Huiye Hardware & Electrical Equipment Company Ltd." at bounding box center [125, 125] width 145 height 20
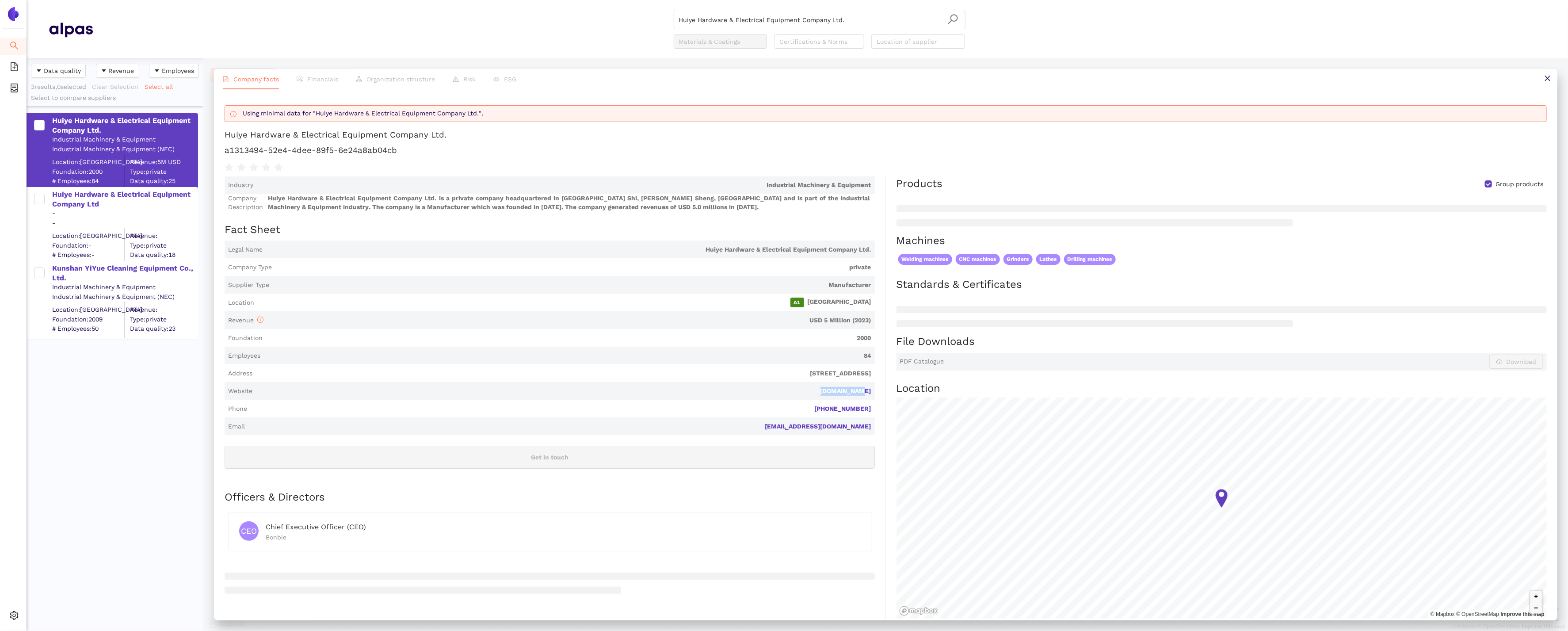
drag, startPoint x: 875, startPoint y: 395, endPoint x: 826, endPoint y: 393, distance: 49.0
click at [825, 393] on div "Industry Industrial Machinery & Equipment Company Description Huiye Hardware & …" at bounding box center [555, 403] width 661 height 453
copy link "makserg.com"
click at [90, 197] on div "Huiye Hardware & Electrical Equipment Company Ltd" at bounding box center [125, 200] width 145 height 20
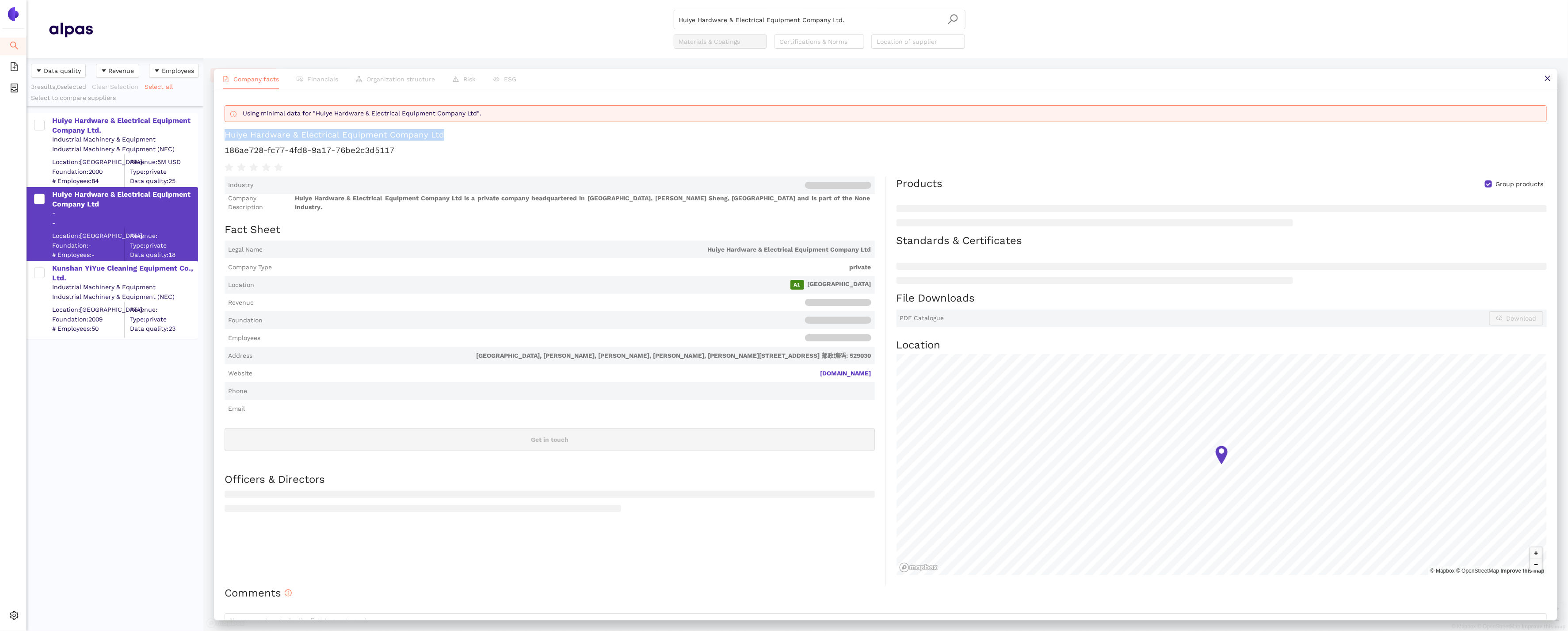
drag, startPoint x: 455, startPoint y: 137, endPoint x: 216, endPoint y: 138, distance: 239.0
click at [216, 138] on div "Using minimal data for "Huiye Hardware & Electrical Equipment Company Ltd". Hui…" at bounding box center [886, 354] width 1343 height 531
click at [172, 126] on div "Huiye Hardware & Electrical Equipment Company Ltd." at bounding box center [125, 125] width 145 height 20
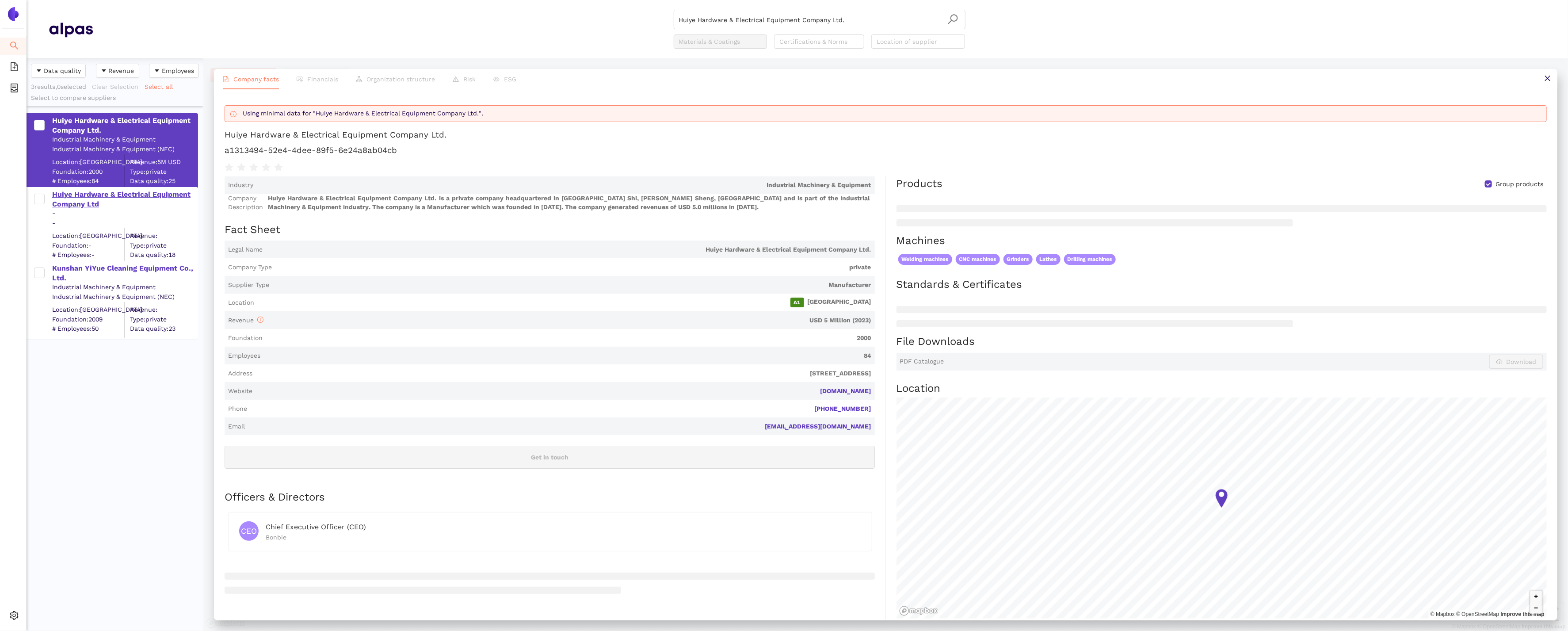
click at [156, 194] on div "Huiye Hardware & Electrical Equipment Company Ltd" at bounding box center [125, 200] width 145 height 20
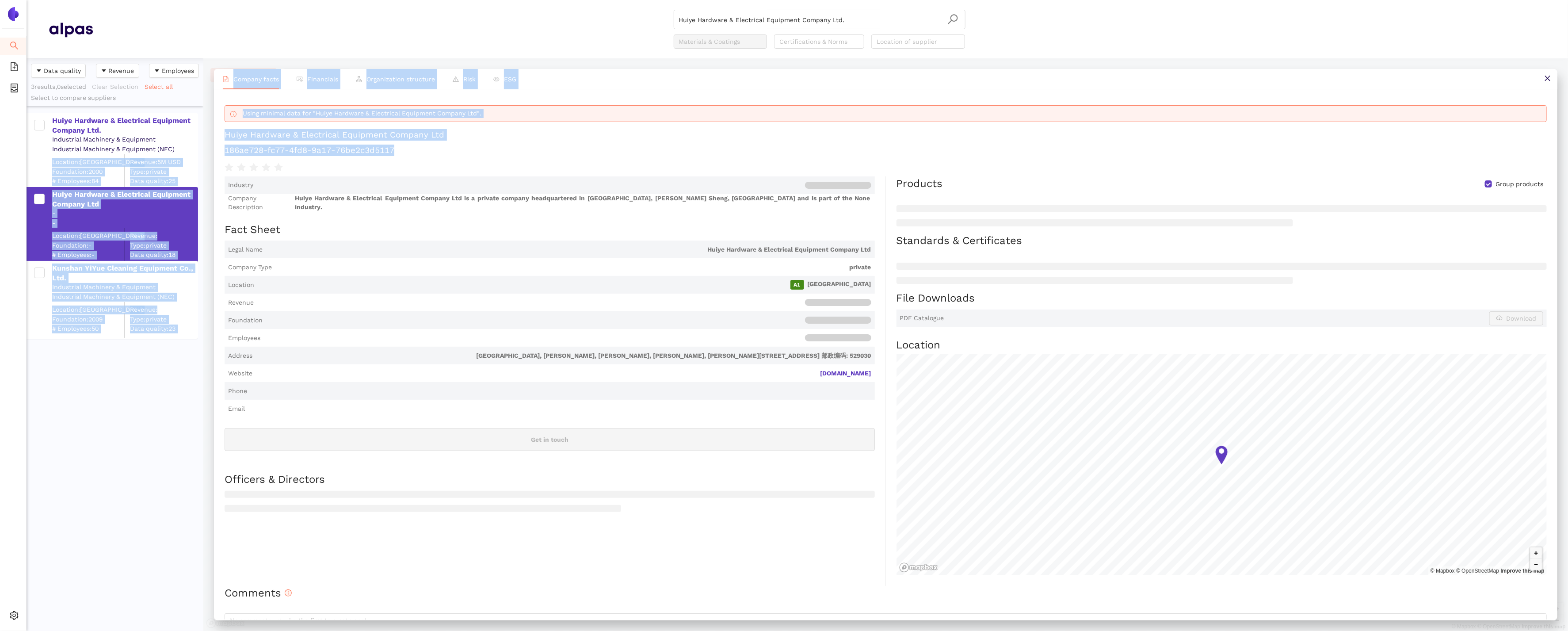
drag, startPoint x: 403, startPoint y: 151, endPoint x: 196, endPoint y: 150, distance: 207.0
click at [196, 150] on div "Data quality Revenue Employees 3 results, 0 selected Clear Selection Select all…" at bounding box center [797, 345] width 1541 height 573
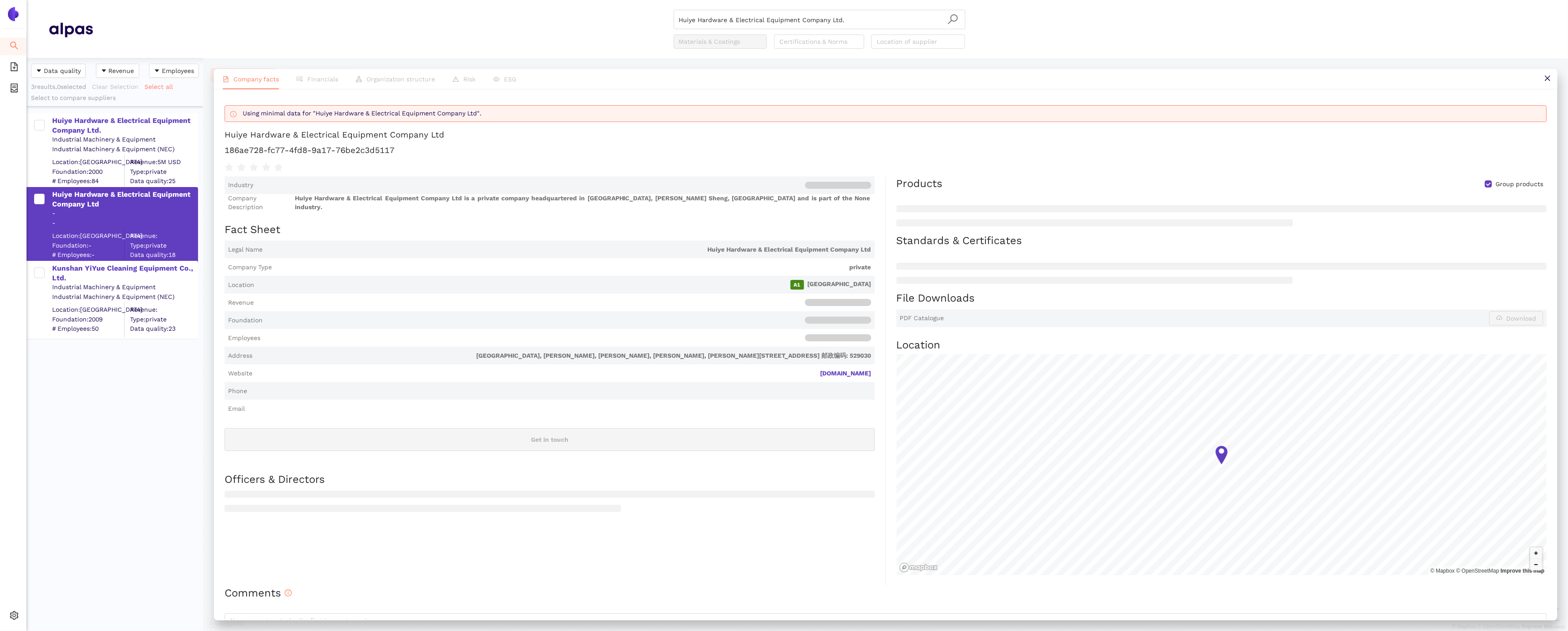
click at [410, 125] on div "Using minimal data for "Huiye Hardware & Electrical Equipment Company Ltd". Hui…" at bounding box center [886, 136] width 1322 height 73
drag, startPoint x: 455, startPoint y: 138, endPoint x: 222, endPoint y: 136, distance: 233.0
click at [222, 136] on div "Using minimal data for "Huiye Hardware & Electrical Equipment Company Ltd". Hui…" at bounding box center [886, 354] width 1343 height 531
copy div "Huiye Hardware & Electrical Equipment Company Ltd"
drag, startPoint x: 405, startPoint y: 154, endPoint x: 226, endPoint y: 150, distance: 179.0
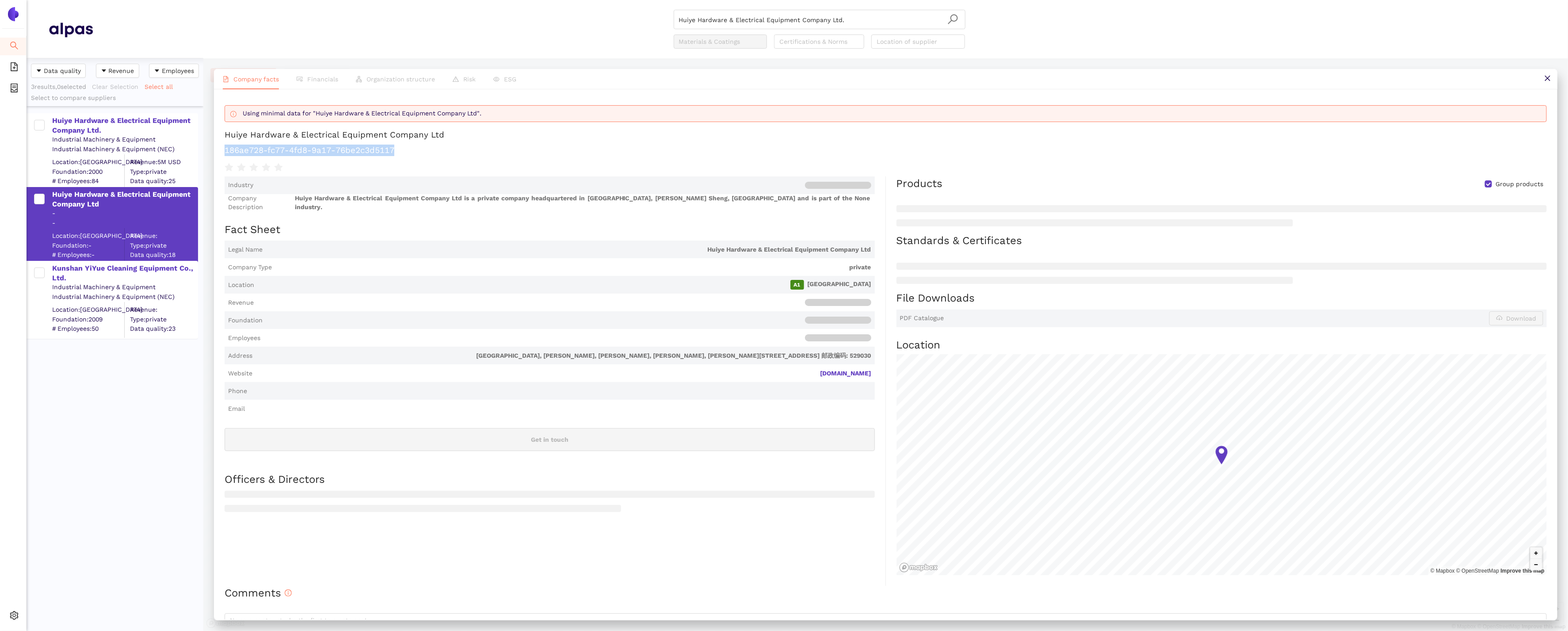
click at [226, 150] on h1 "186ae728-fc77-4fd8-9a17-76be2c3d5117" at bounding box center [886, 150] width 1322 height 12
copy h1 "186ae728-fc77-4fd8-9a17-76be2c3d5117"
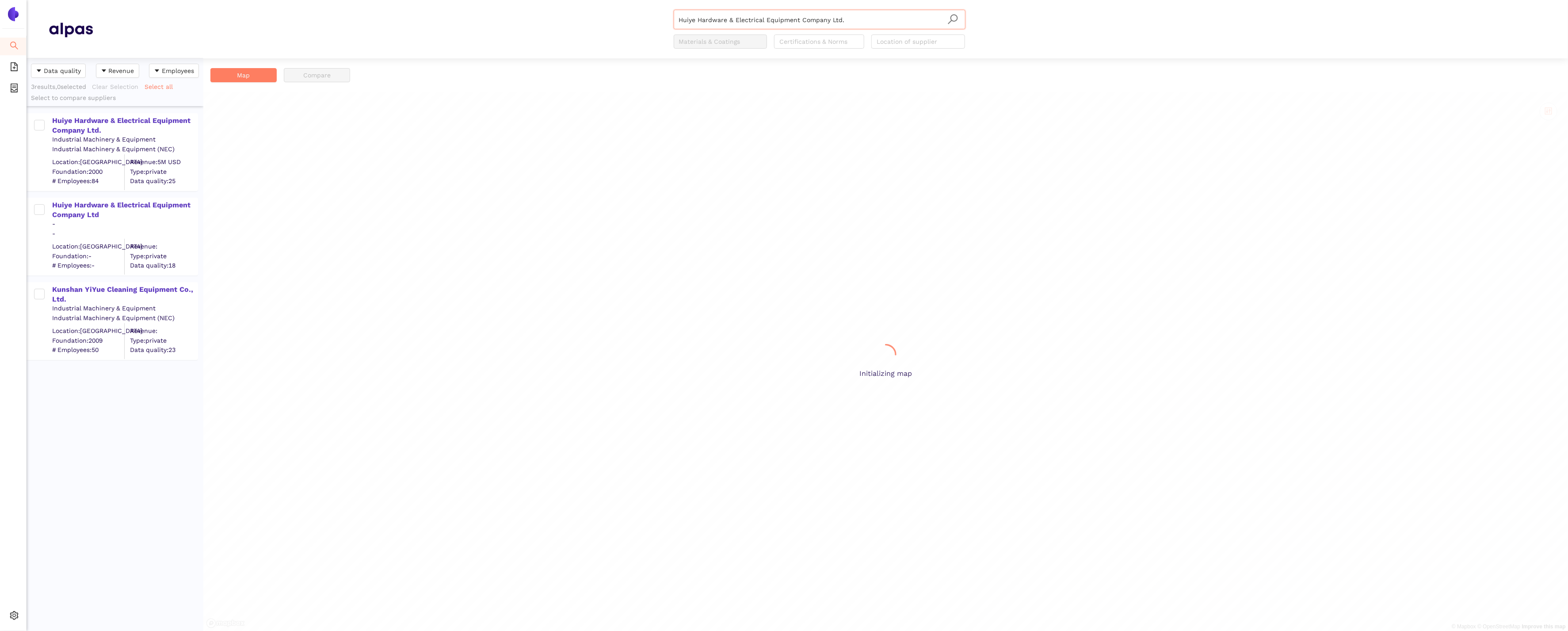
scroll to position [573, 177]
click at [13, 46] on icon "search" at bounding box center [14, 46] width 9 height 9
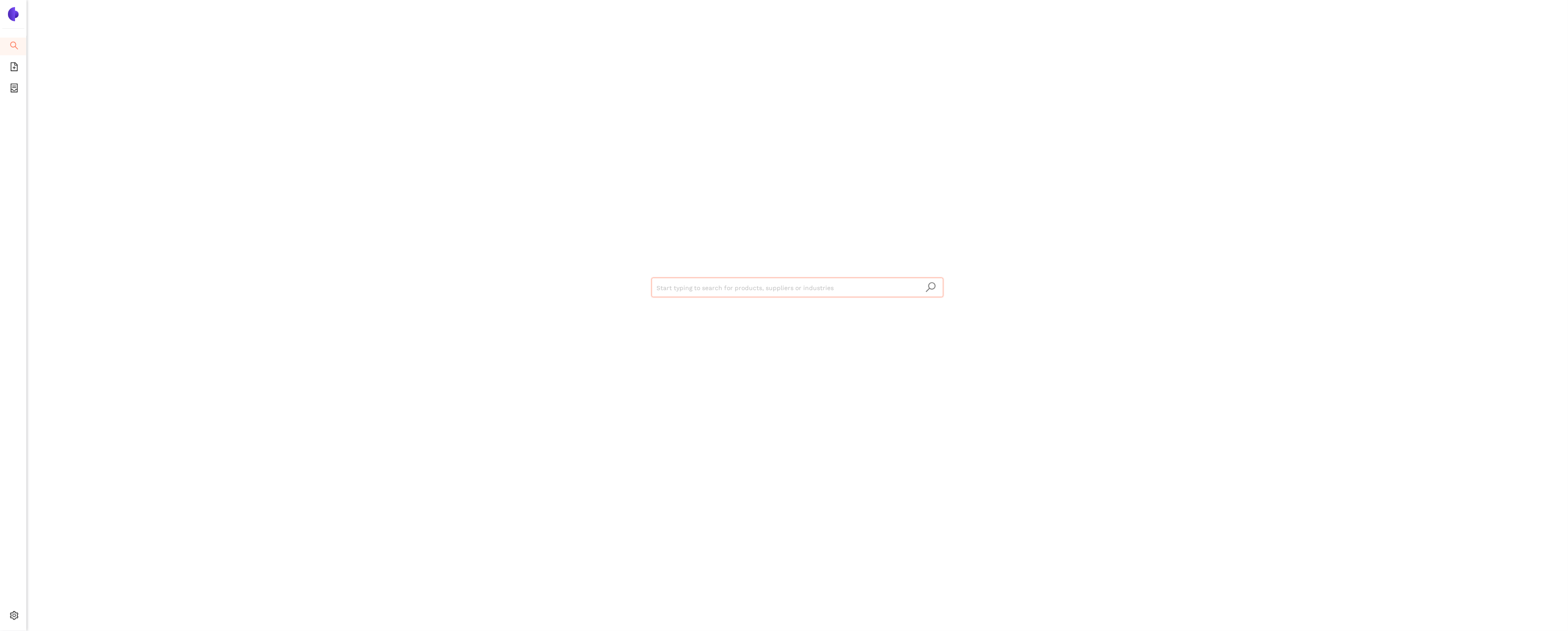
click at [680, 294] on input "search" at bounding box center [797, 288] width 281 height 19
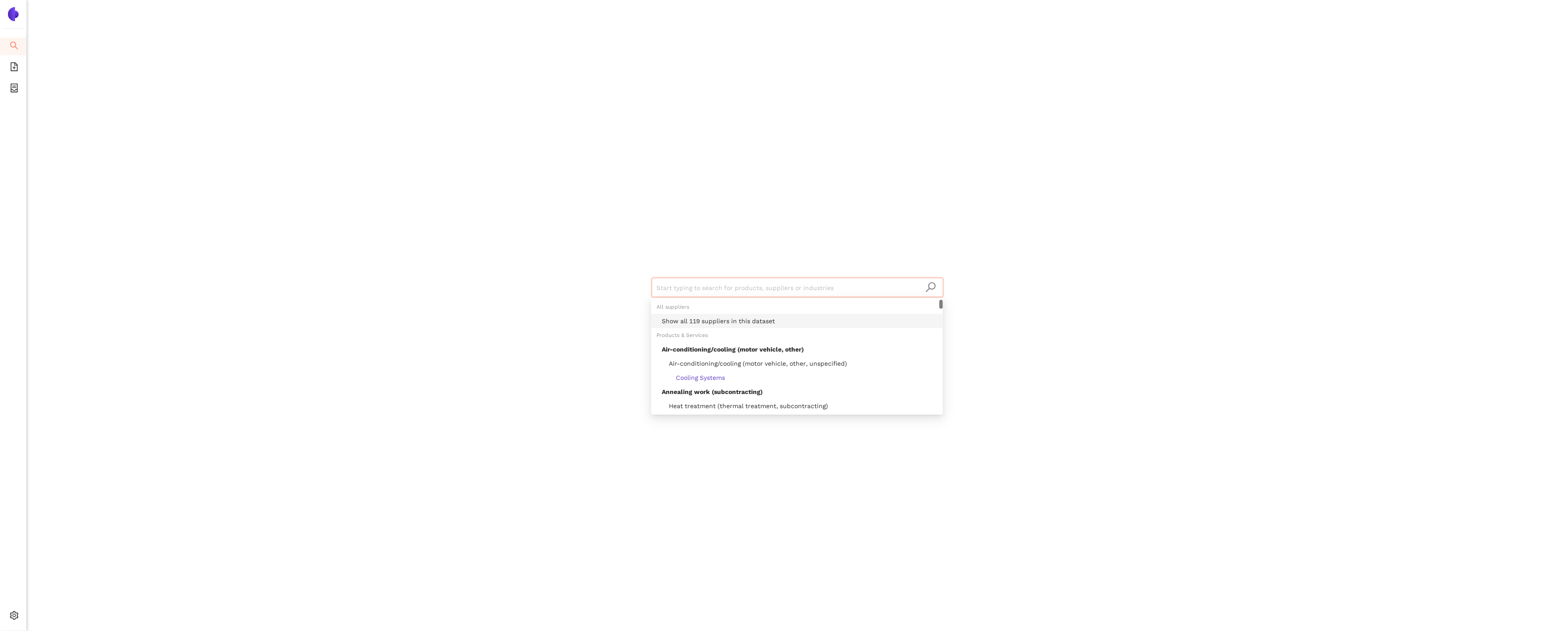
click at [695, 321] on div "Show all 119 suppliers in this dataset" at bounding box center [799, 321] width 276 height 10
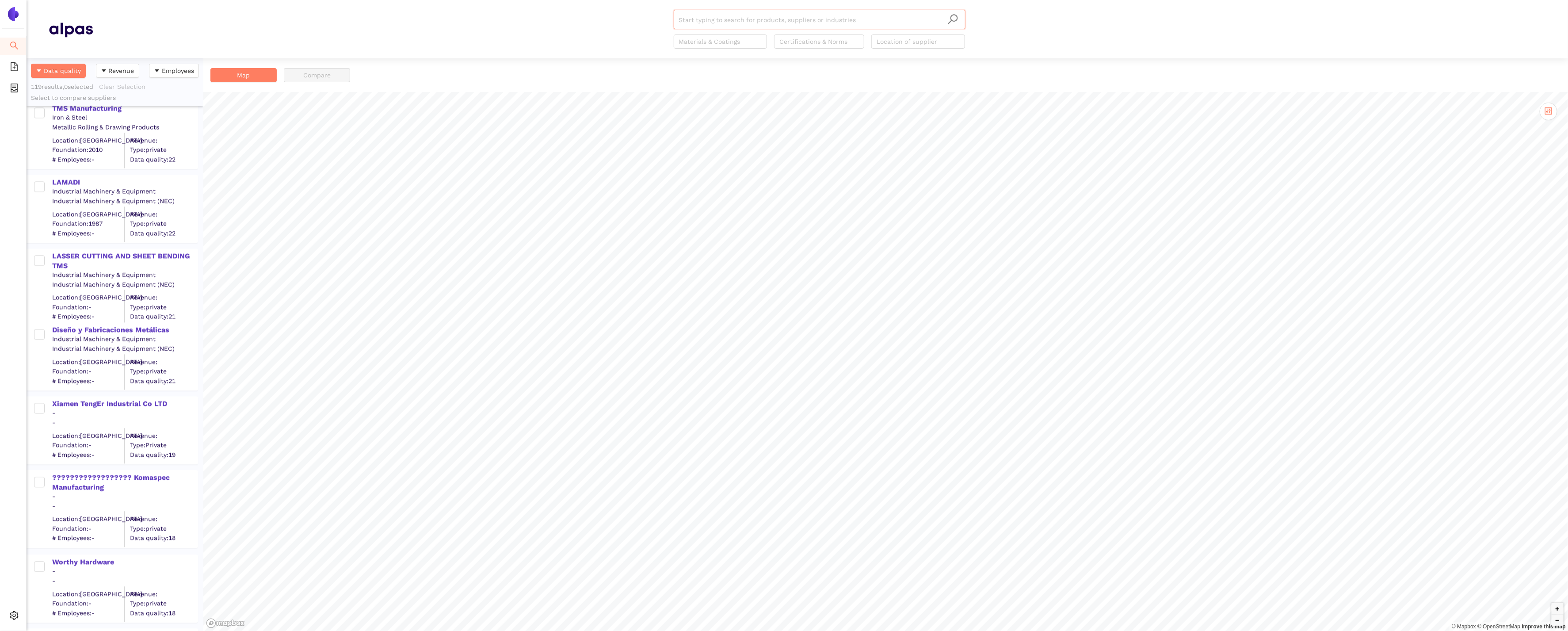
scroll to position [8096, 0]
drag, startPoint x: 172, startPoint y: 405, endPoint x: 51, endPoint y: 405, distance: 121.0
click at [51, 405] on div "Xiamen TengEr Industrial Co LTD - - Location: China Foundation: - # Employees: …" at bounding box center [117, 431] width 161 height 66
click at [90, 408] on div "Xiamen TengEr Industrial Co LTD" at bounding box center [125, 405] width 145 height 10
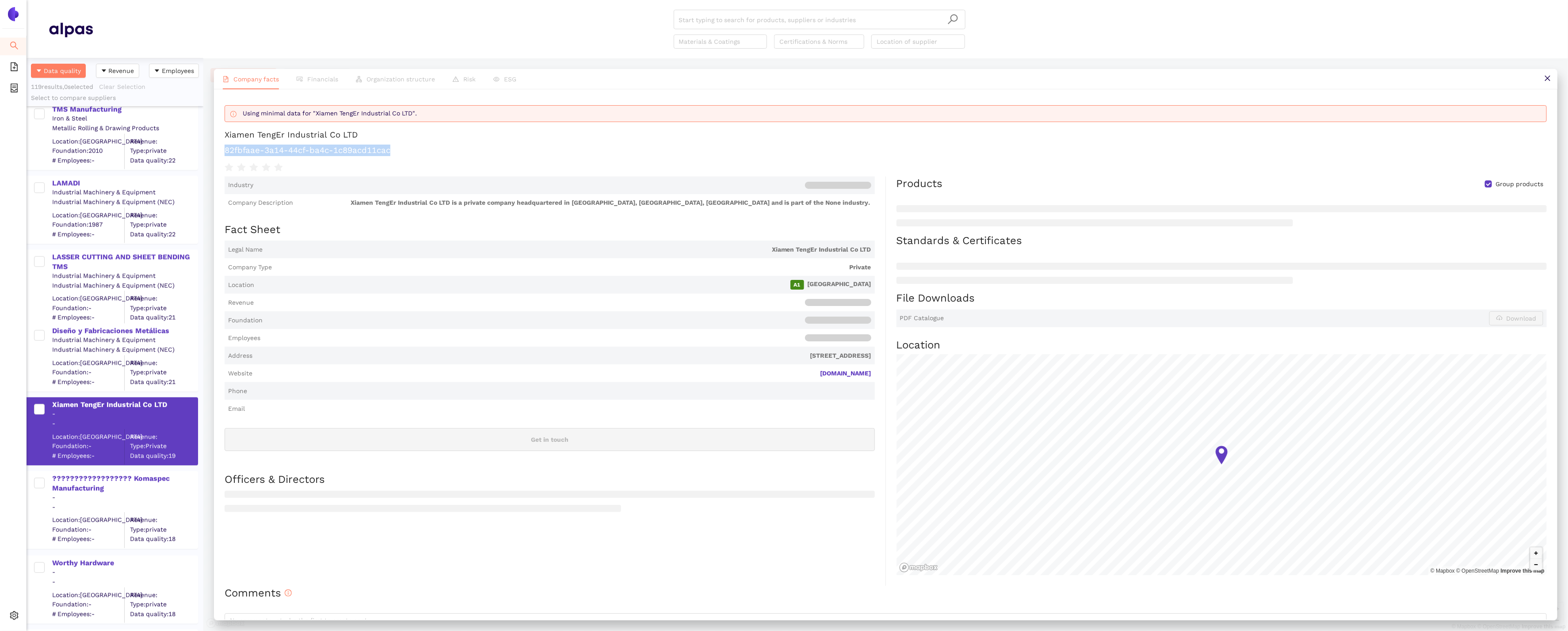
drag, startPoint x: 333, startPoint y: 152, endPoint x: 212, endPoint y: 149, distance: 121.0
click at [212, 149] on div "Company facts Financials Organization structure Risk ESG Using minimal data for…" at bounding box center [886, 345] width 1365 height 573
copy h1 "82fbfaae-3a14-44cf-ba4c-1c89acd11cac"
click at [137, 479] on div "?????????????????? Komaspec Manufacturing" at bounding box center [125, 484] width 145 height 20
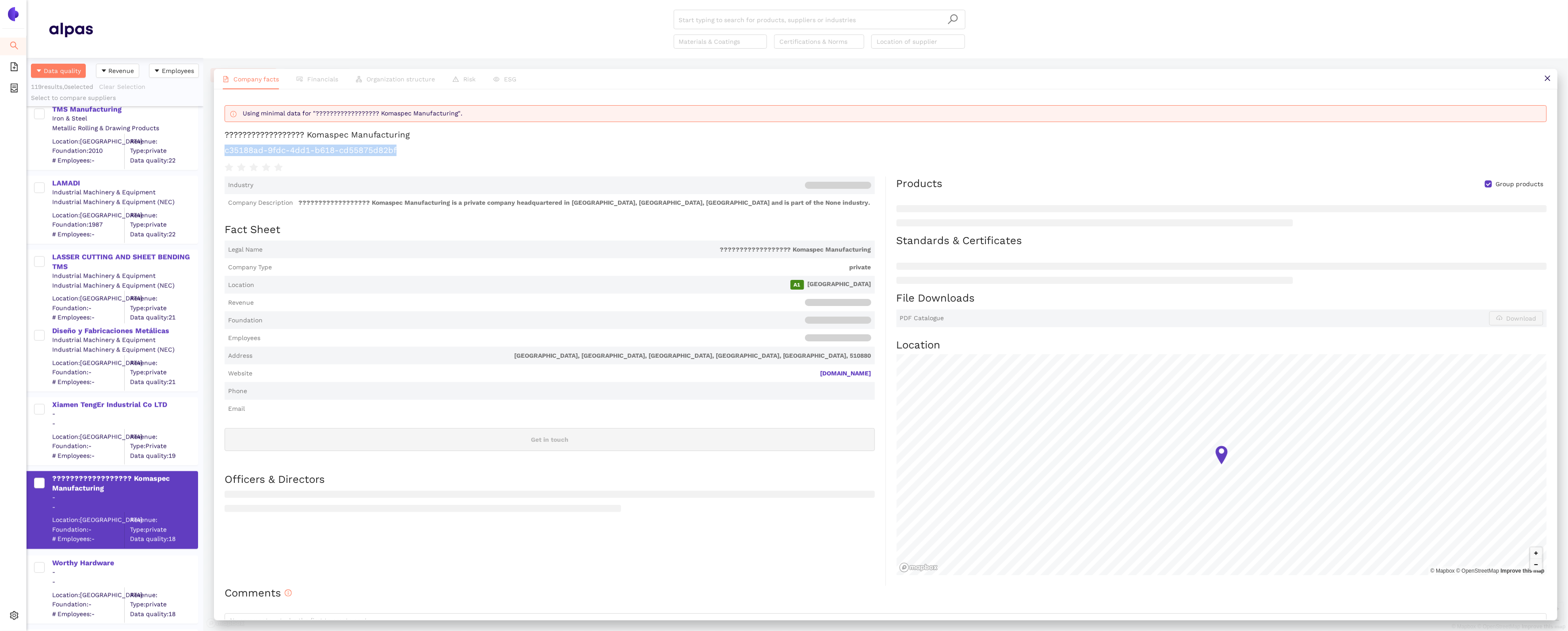
drag, startPoint x: 401, startPoint y: 153, endPoint x: 215, endPoint y: 151, distance: 186.0
click at [215, 151] on div "Using minimal data for "?????????????????? Komaspec Manufacturing". ???????????…" at bounding box center [886, 354] width 1343 height 531
copy h1 "c35188ad-9fdc-4dd1-b618-cd55875d82bf"
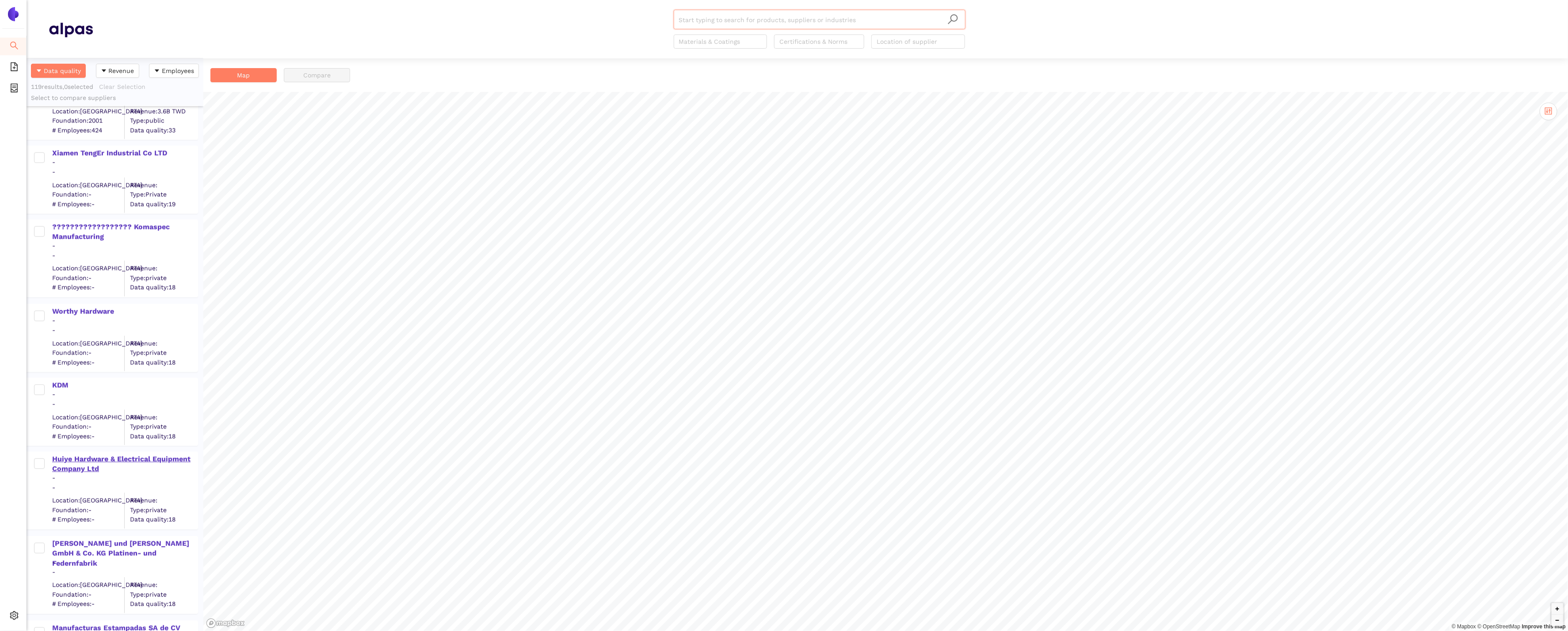
scroll to position [8174, 0]
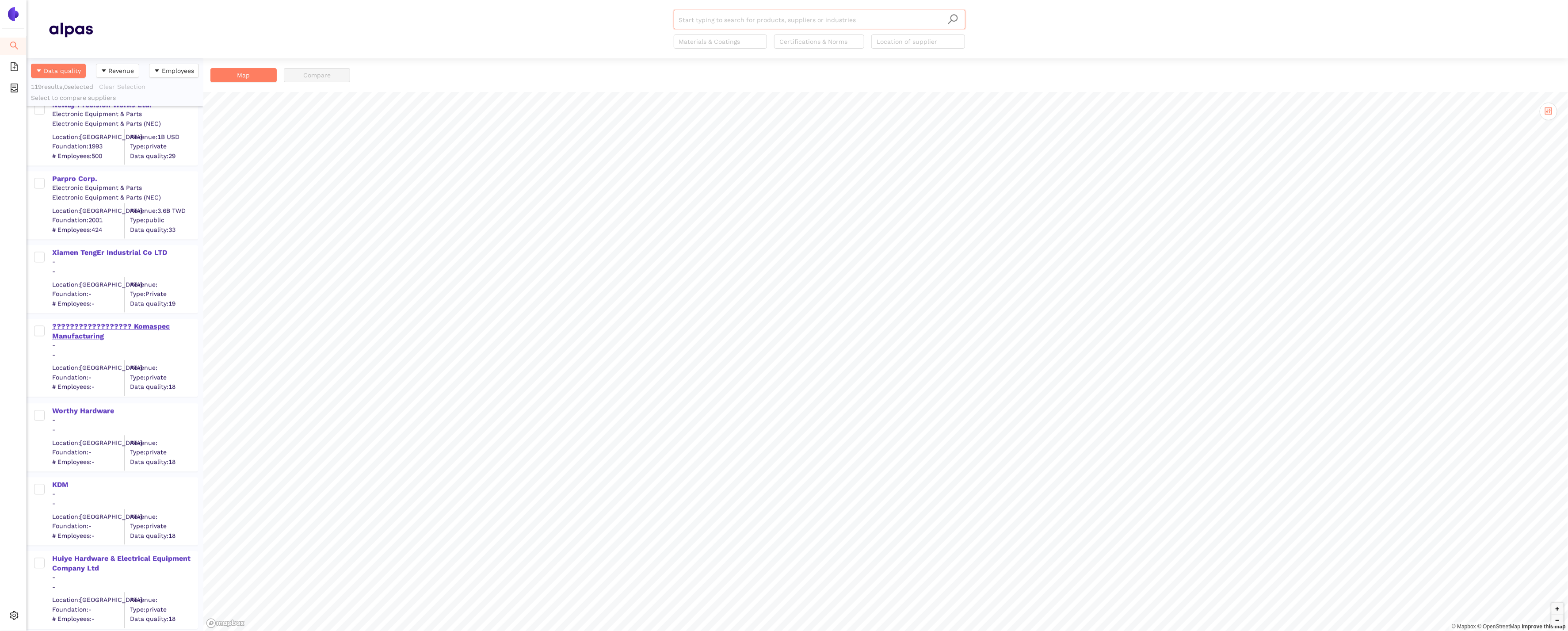
click at [87, 322] on div "?????????????????? Komaspec Manufacturing" at bounding box center [125, 331] width 145 height 20
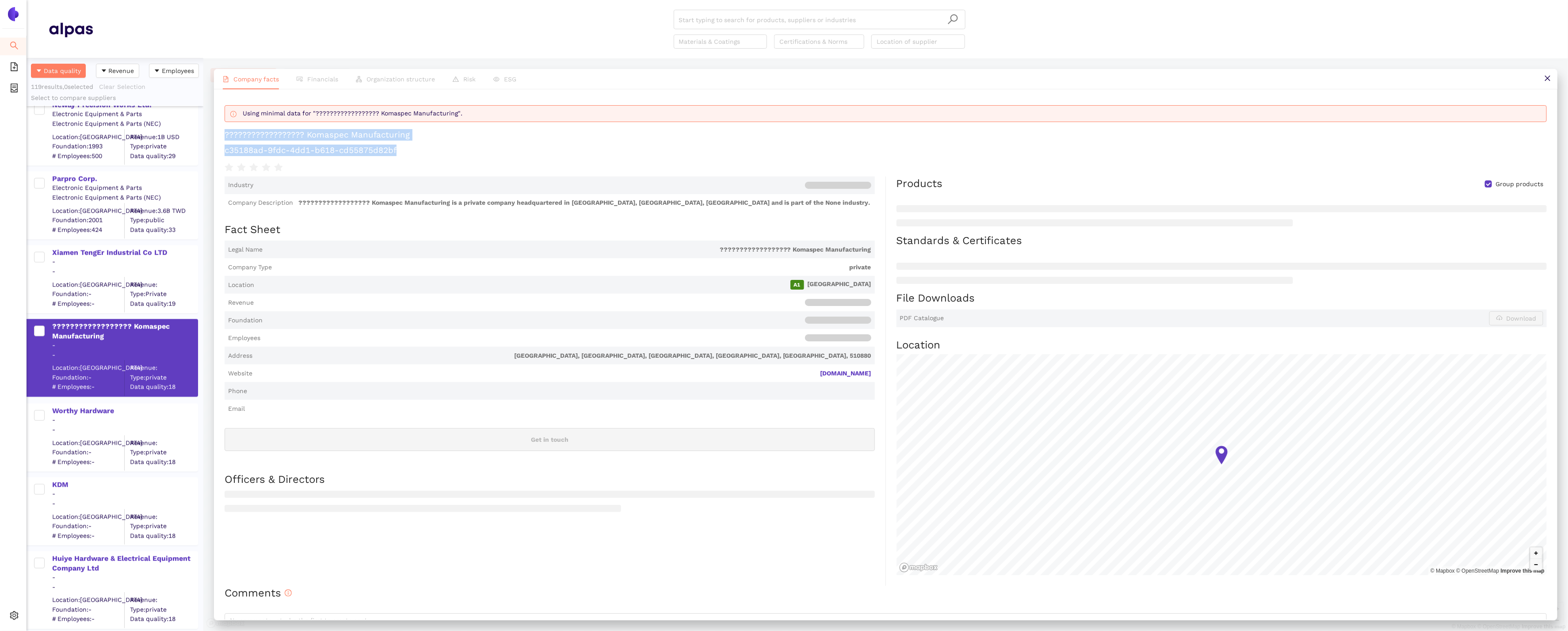
drag, startPoint x: 407, startPoint y: 156, endPoint x: 225, endPoint y: 133, distance: 183.4
click at [225, 133] on div "Using minimal data for "?????????????????? Komaspec Manufacturing". ???????????…" at bounding box center [886, 136] width 1322 height 73
copy div "?????????????????? Komaspec Manufacturing c35188ad-9fdc-4dd1-b618-cd55875d82bf"
click at [418, 138] on h1 "?????????????????? Komaspec Manufacturing" at bounding box center [886, 135] width 1322 height 12
drag, startPoint x: 422, startPoint y: 149, endPoint x: 211, endPoint y: 137, distance: 211.3
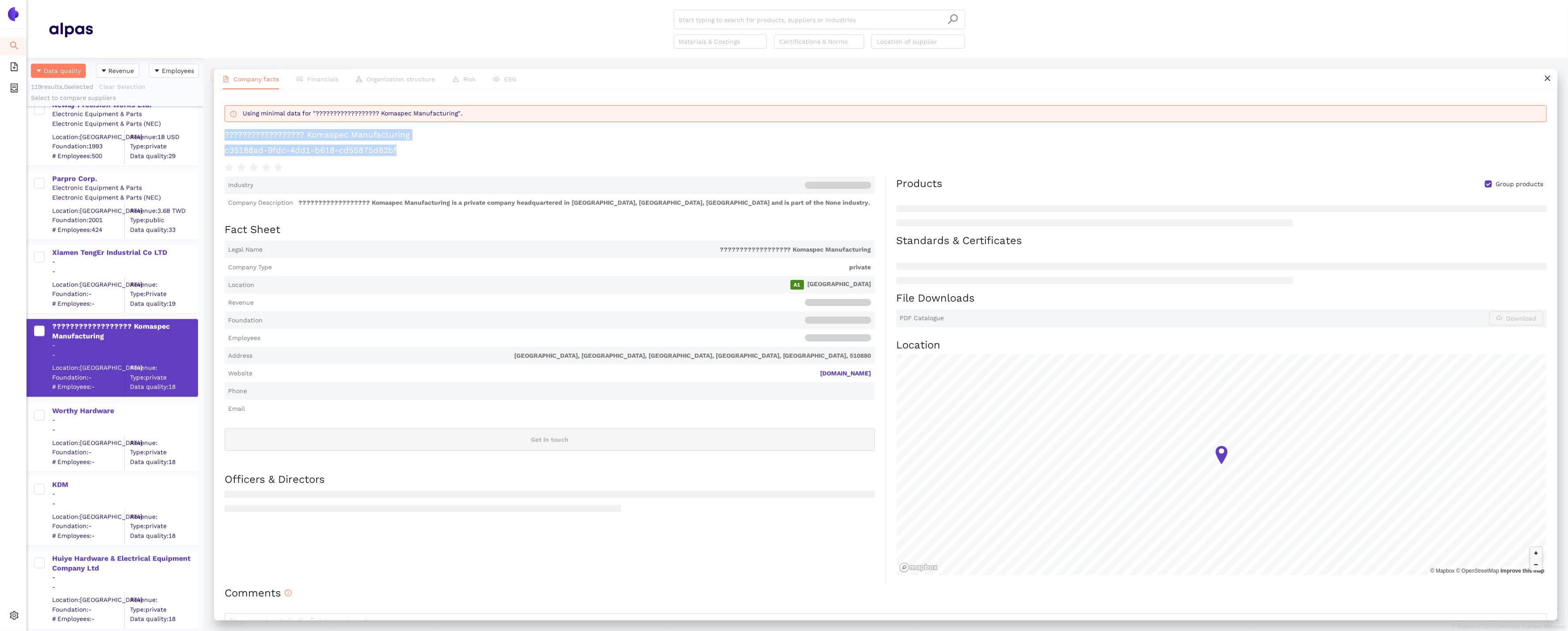
click at [211, 136] on div "Company facts Financials Organization structure Risk ESG Using minimal data for…" at bounding box center [886, 345] width 1365 height 573
copy div "?????????????????? Komaspec Manufacturing c35188ad-9fdc-4dd1-b618-cd55875d82bf"
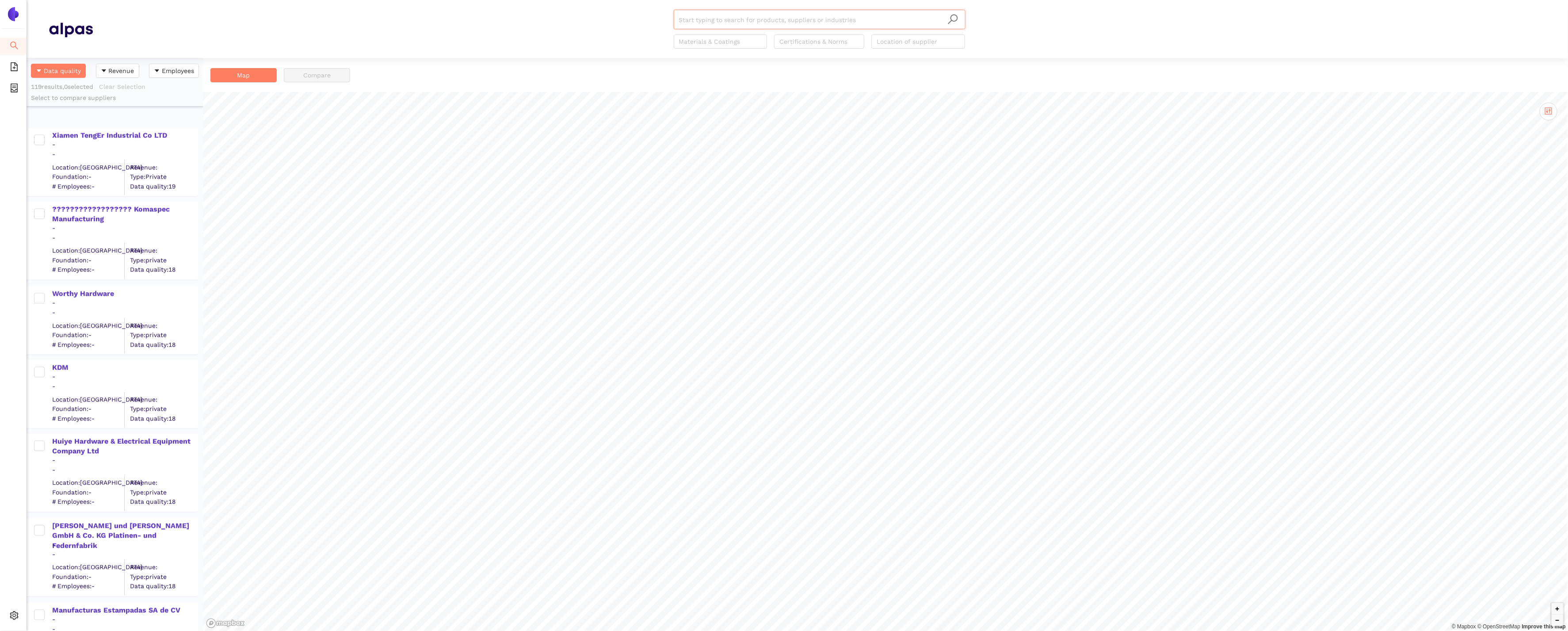
scroll to position [8478, 0]
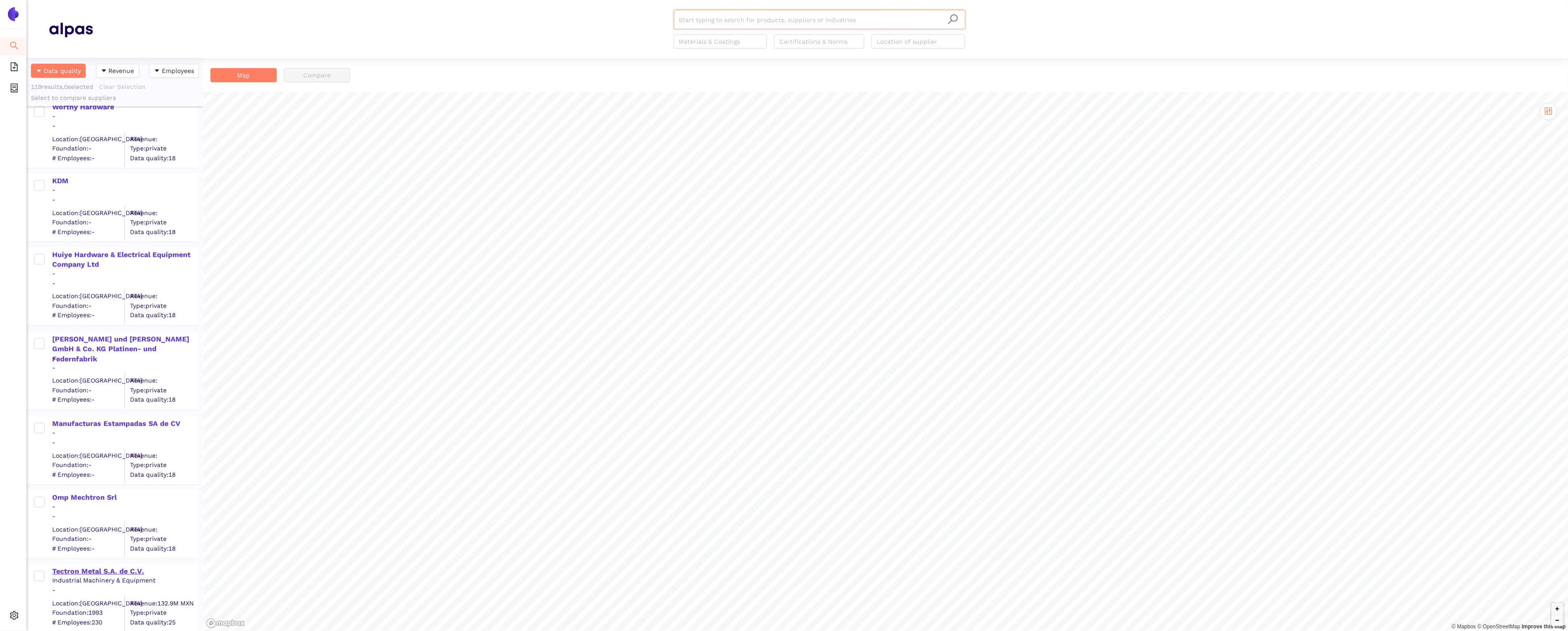
click at [99, 573] on div "Tectron Metal S.A. de C.V." at bounding box center [125, 571] width 145 height 10
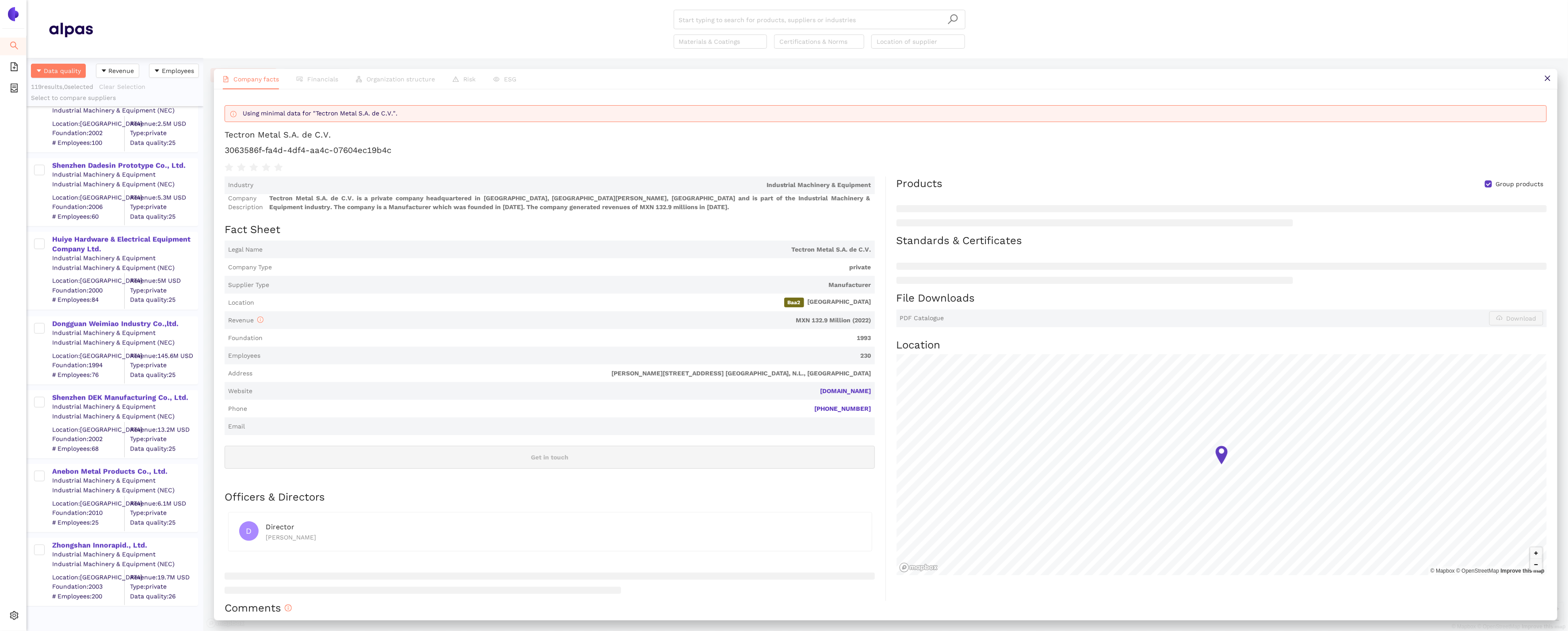
scroll to position [4868, 0]
